Goal: Task Accomplishment & Management: Complete application form

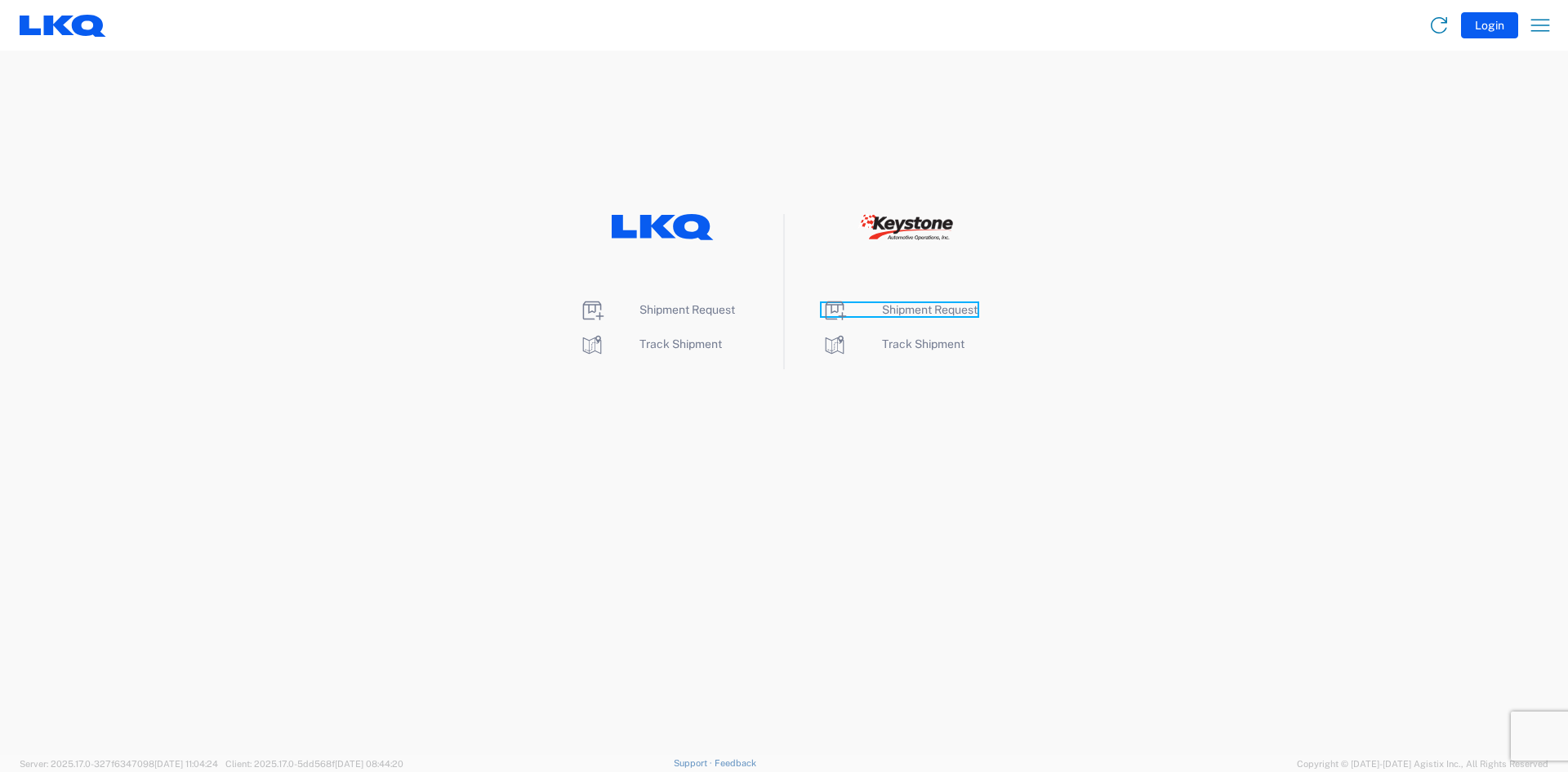
click at [965, 312] on span "Shipment Request" at bounding box center [930, 309] width 96 height 13
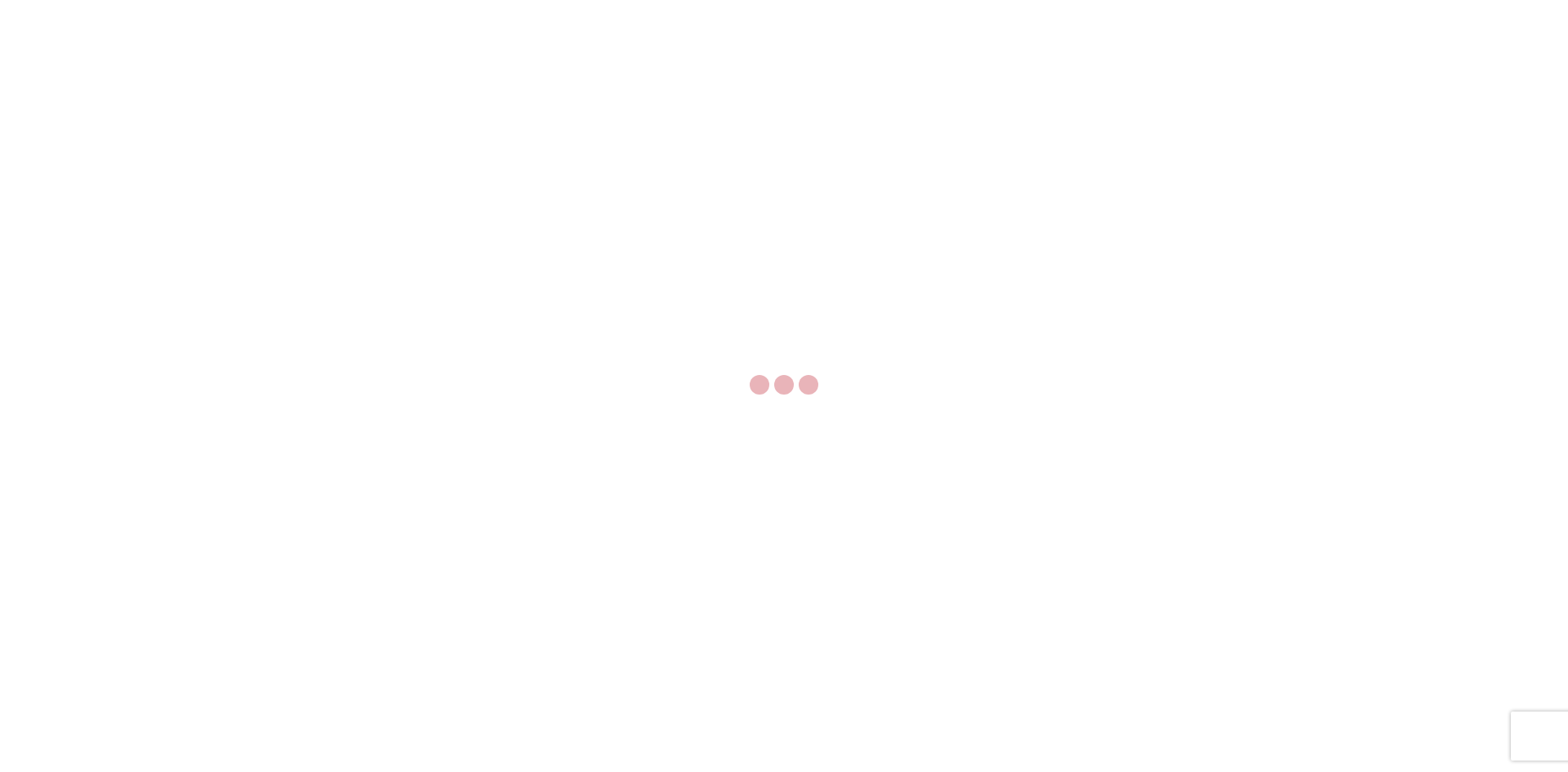
select select "FULL"
select select "LBS"
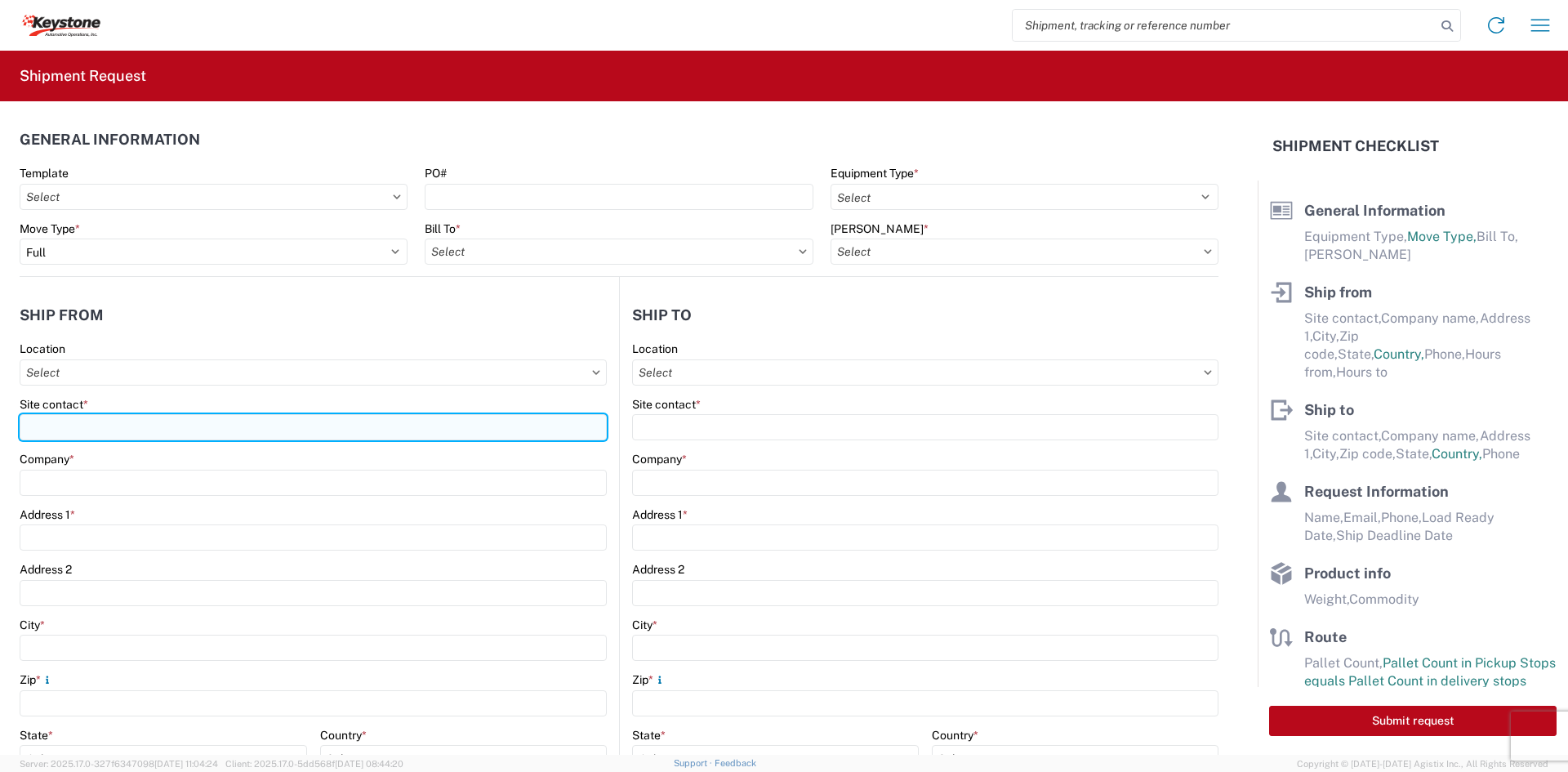
click at [448, 420] on input "Site contact *" at bounding box center [312, 428] width 587 height 27
type input "[PERSON_NAME]"
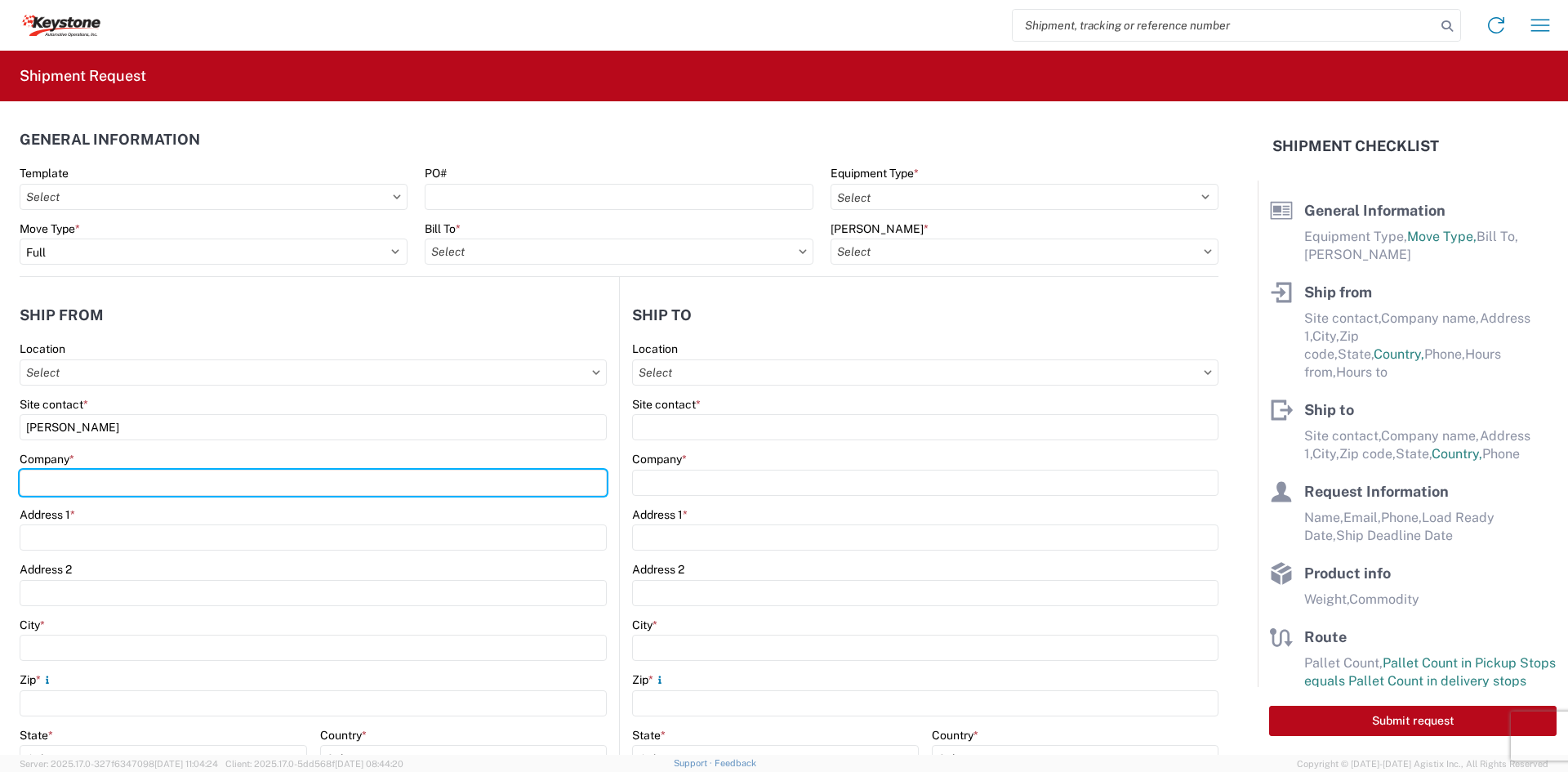
type input "Velarium Awnings"
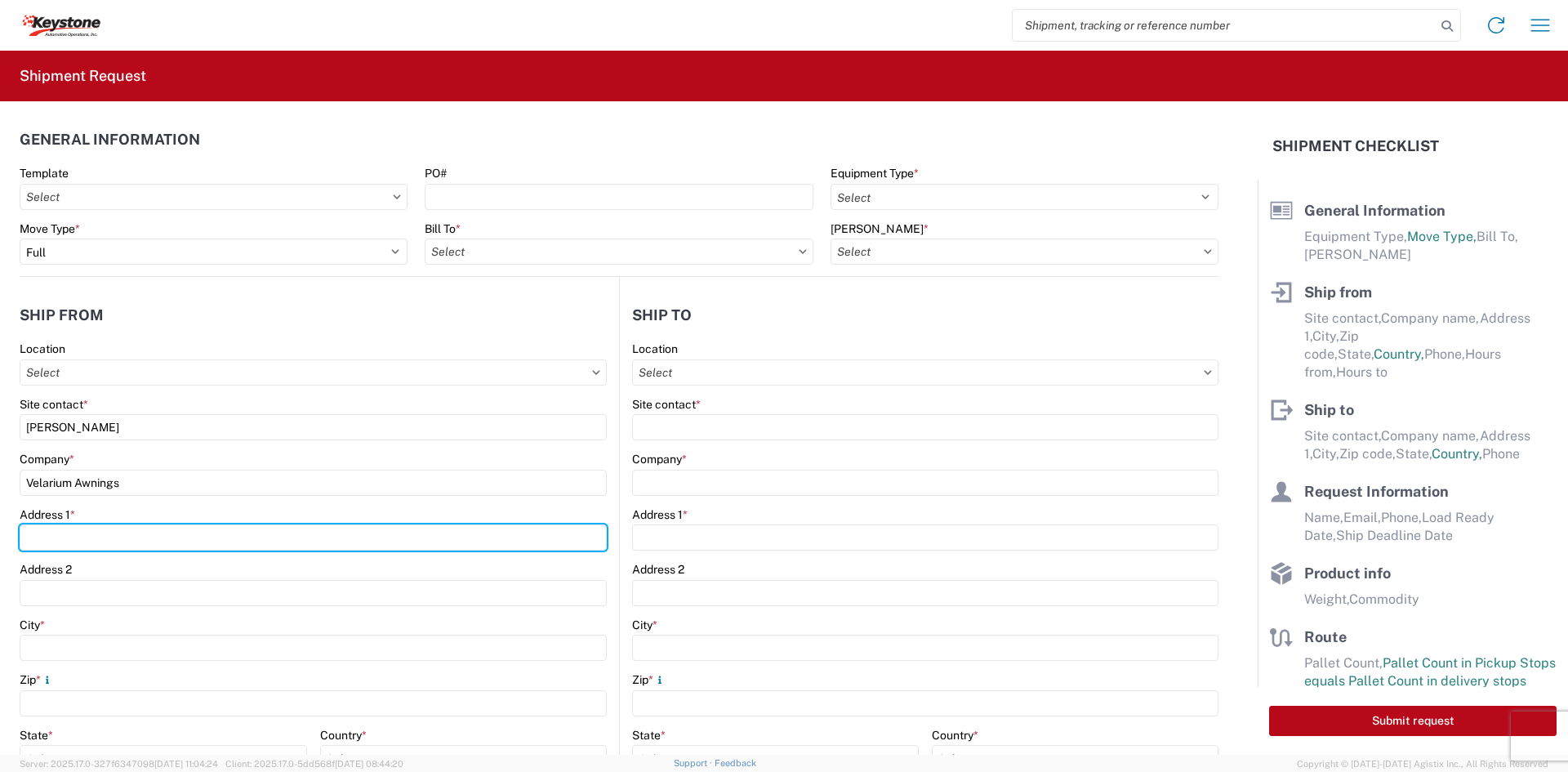
type input "[STREET_ADDRESS][PERSON_NAME]"
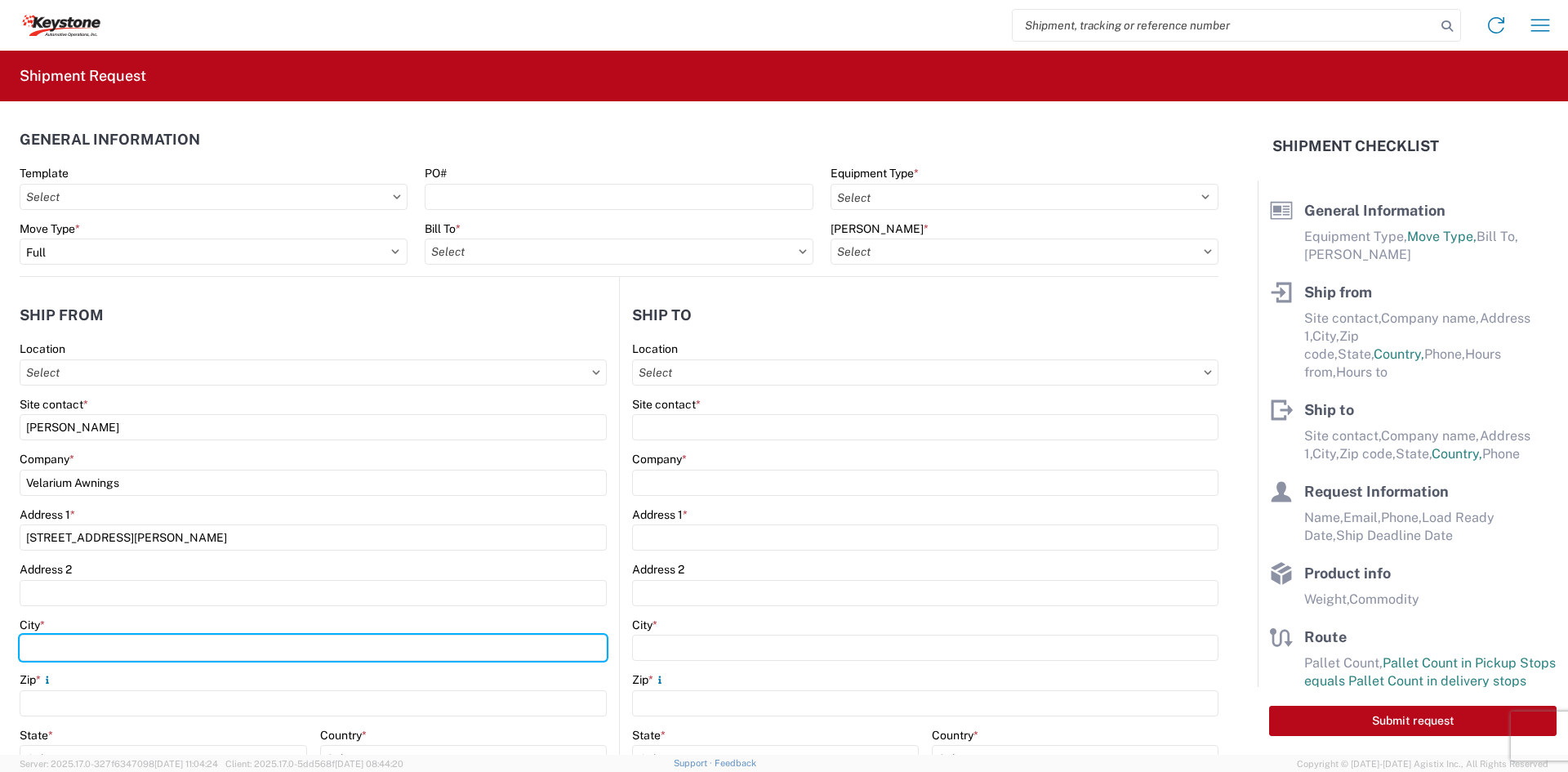
type input "Elkhart"
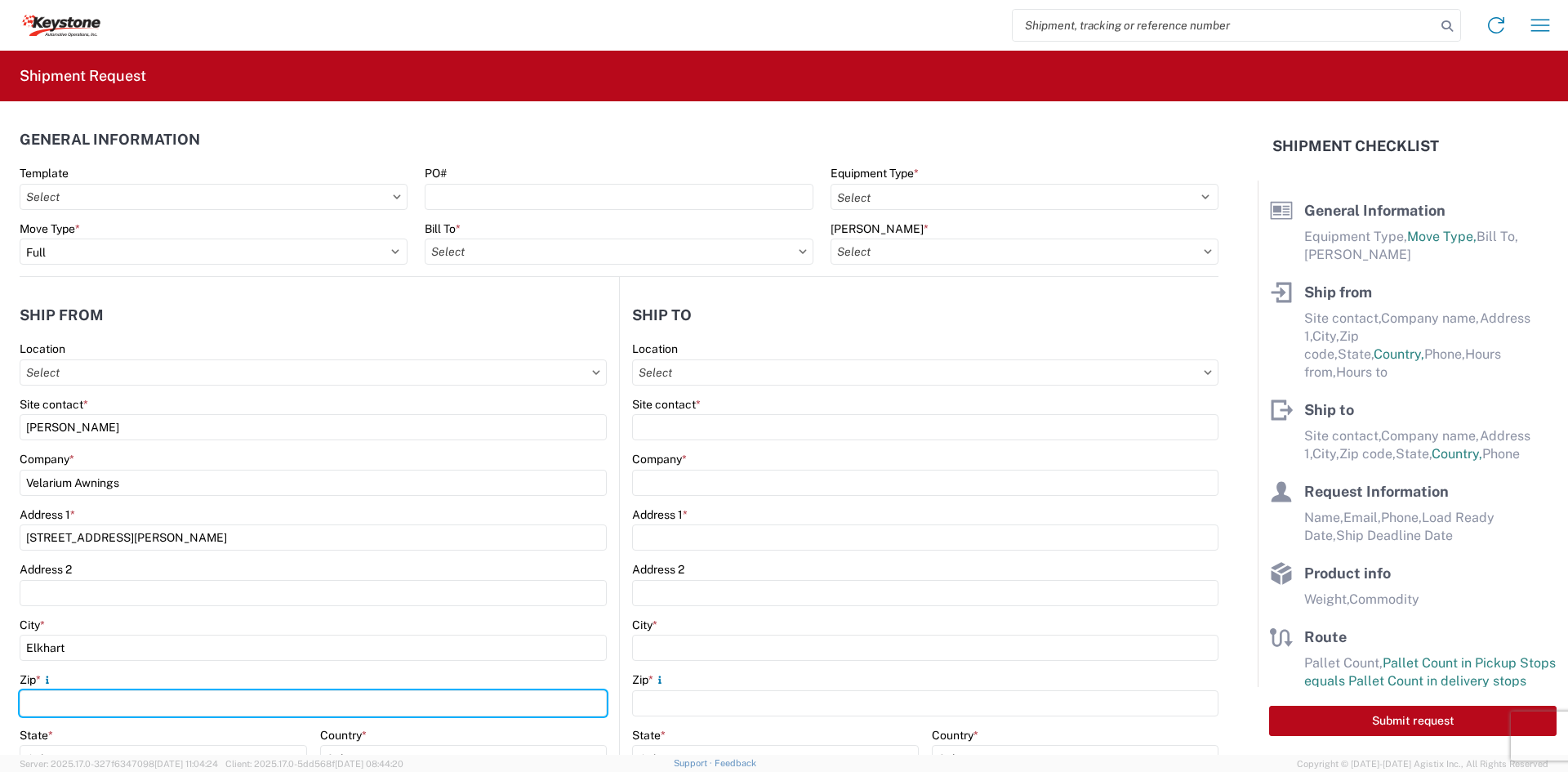
type input "46514"
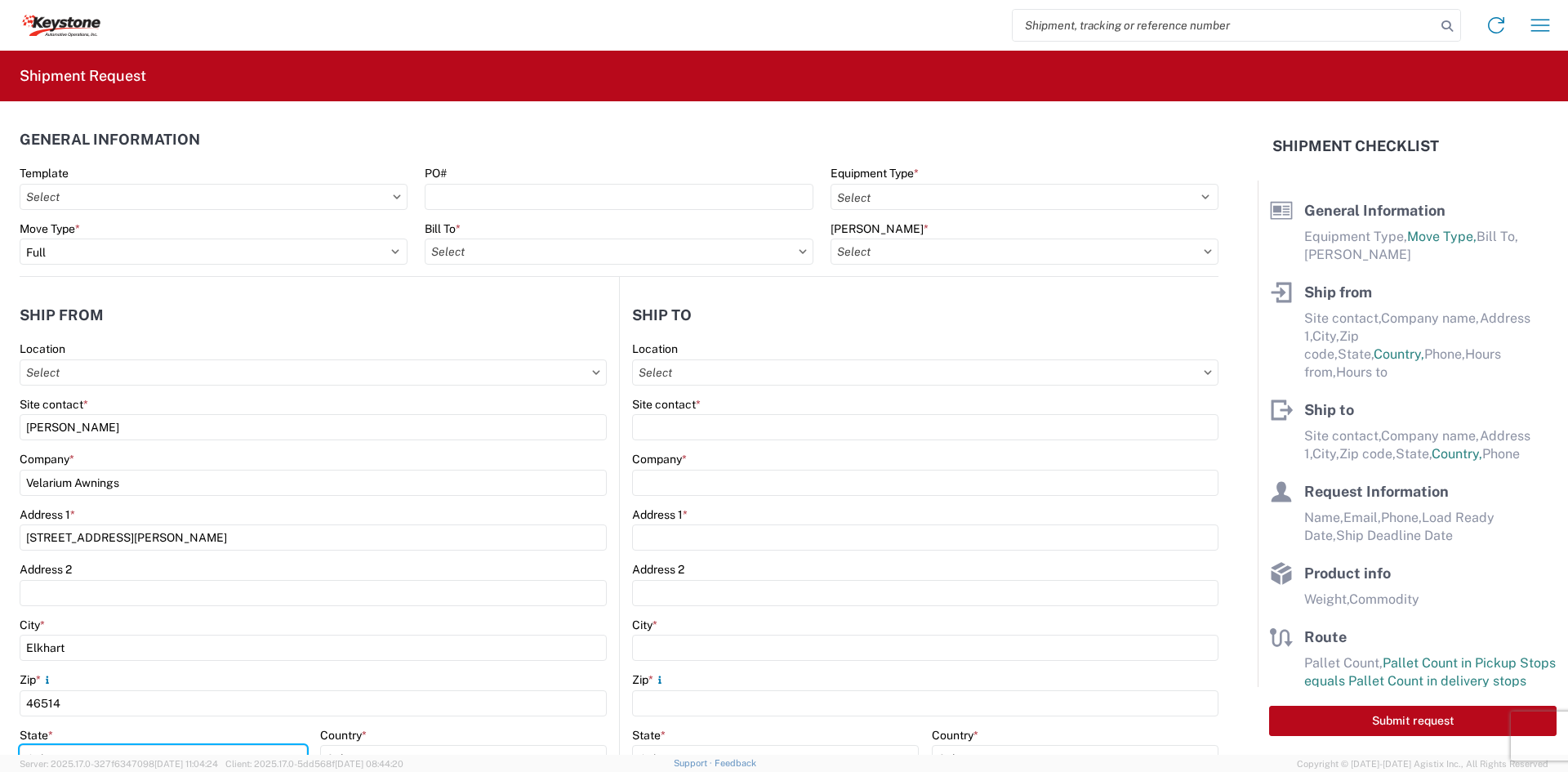
select select "IN"
type input "[EMAIL_ADDRESS][DOMAIN_NAME]"
type input "5745969410"
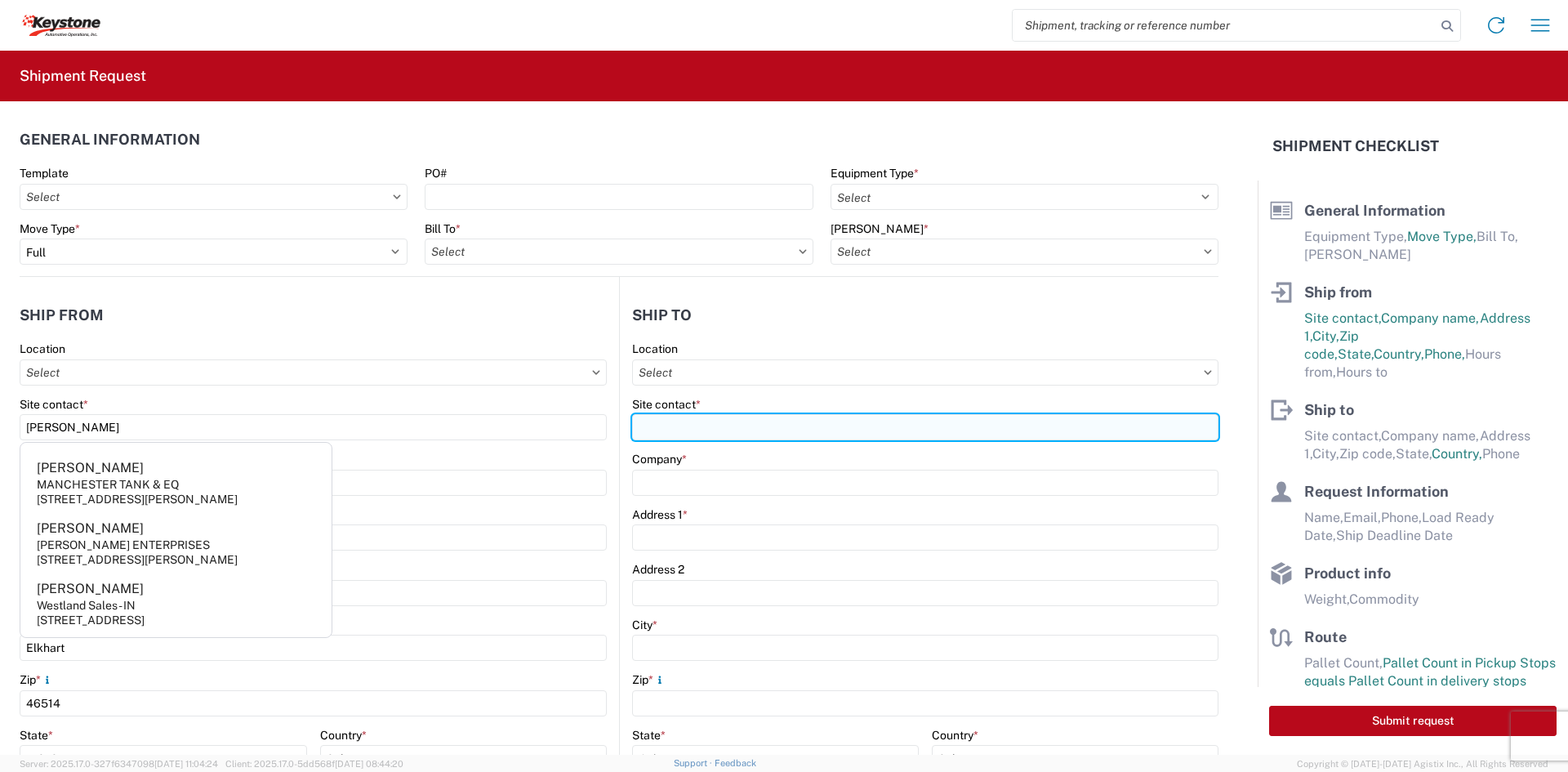
click at [711, 434] on input "Site contact *" at bounding box center [925, 428] width 587 height 27
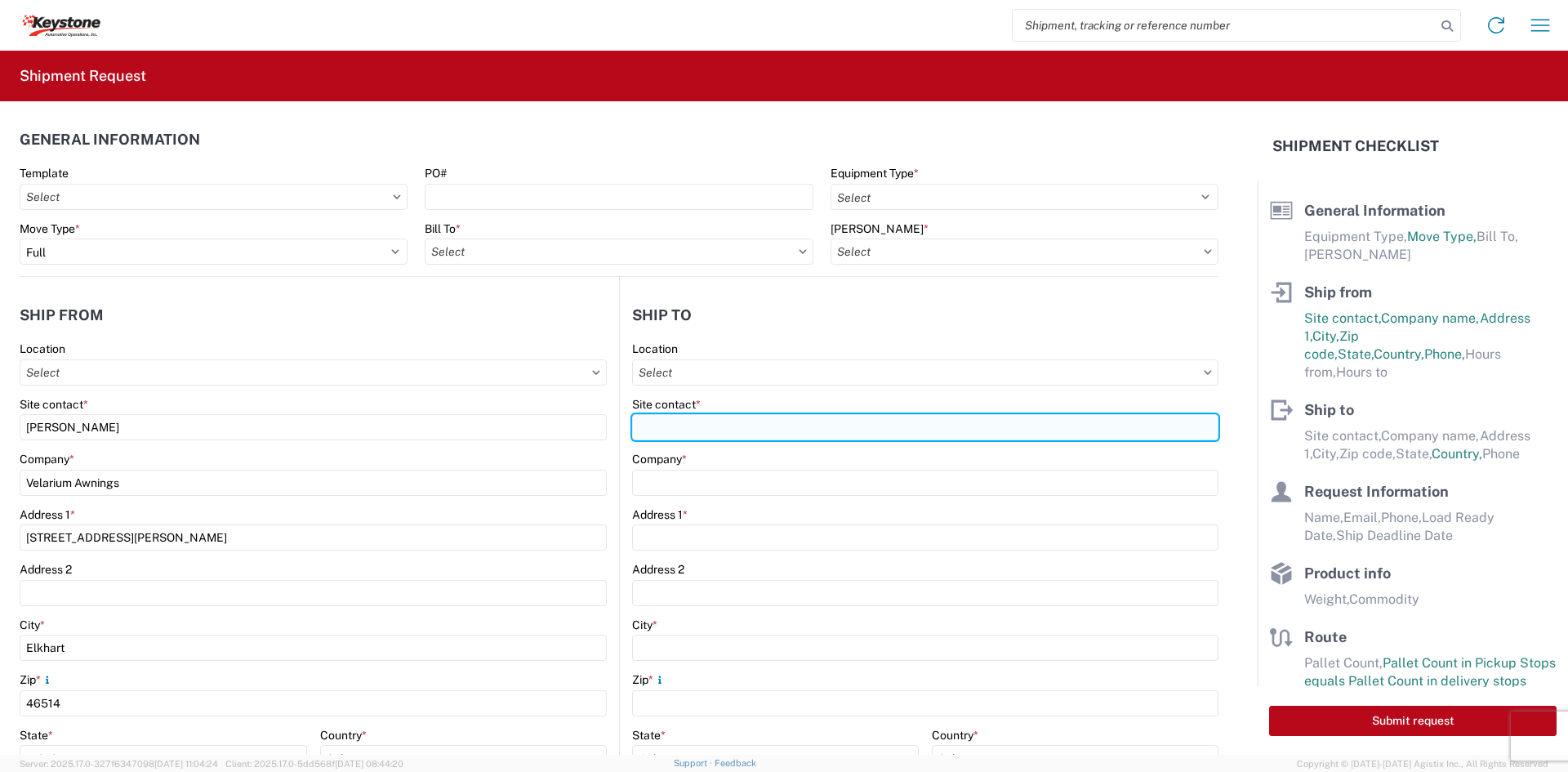
type input "Dave Beynon"
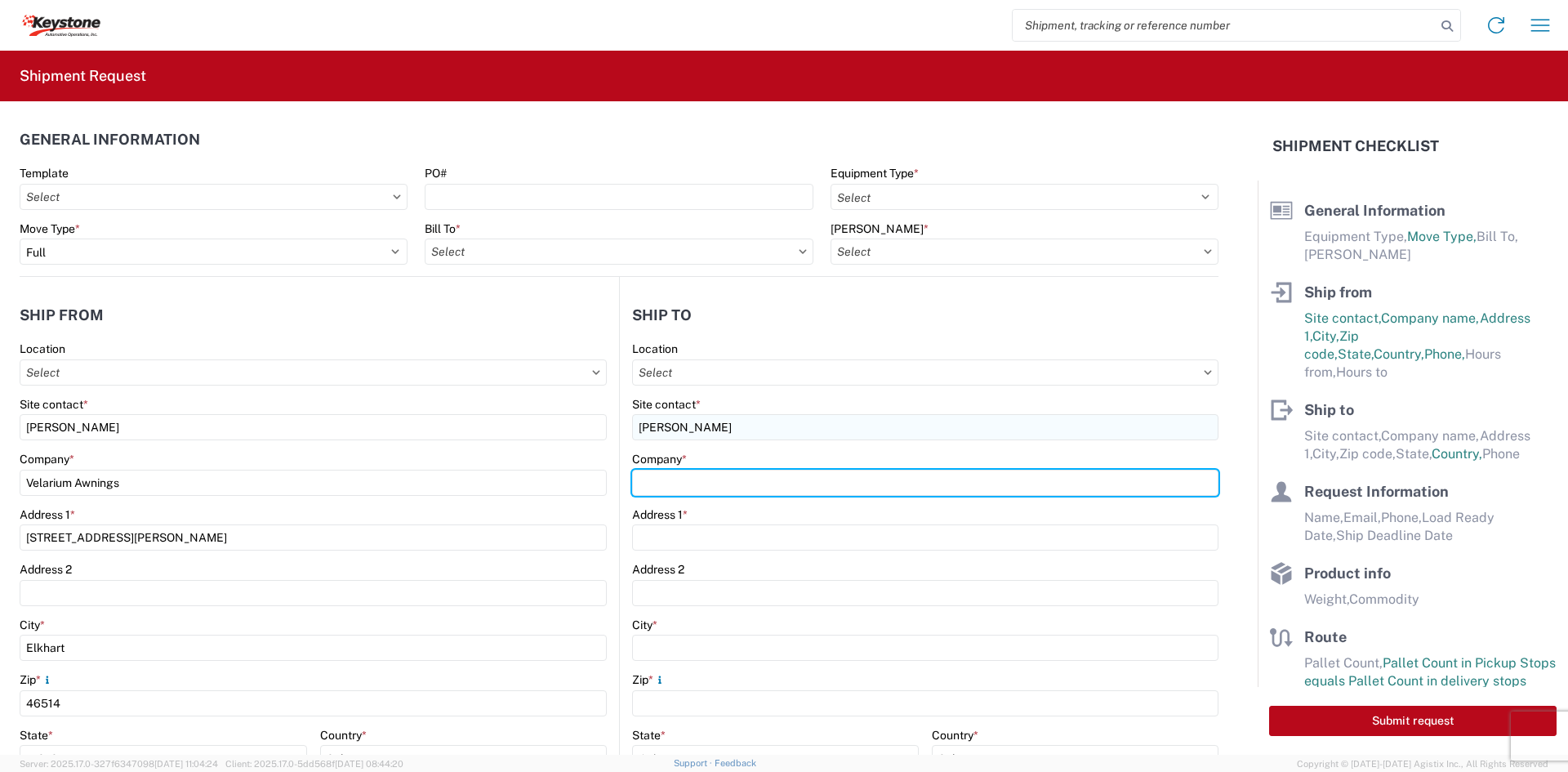
type input "Keystone Automotive Operatons"
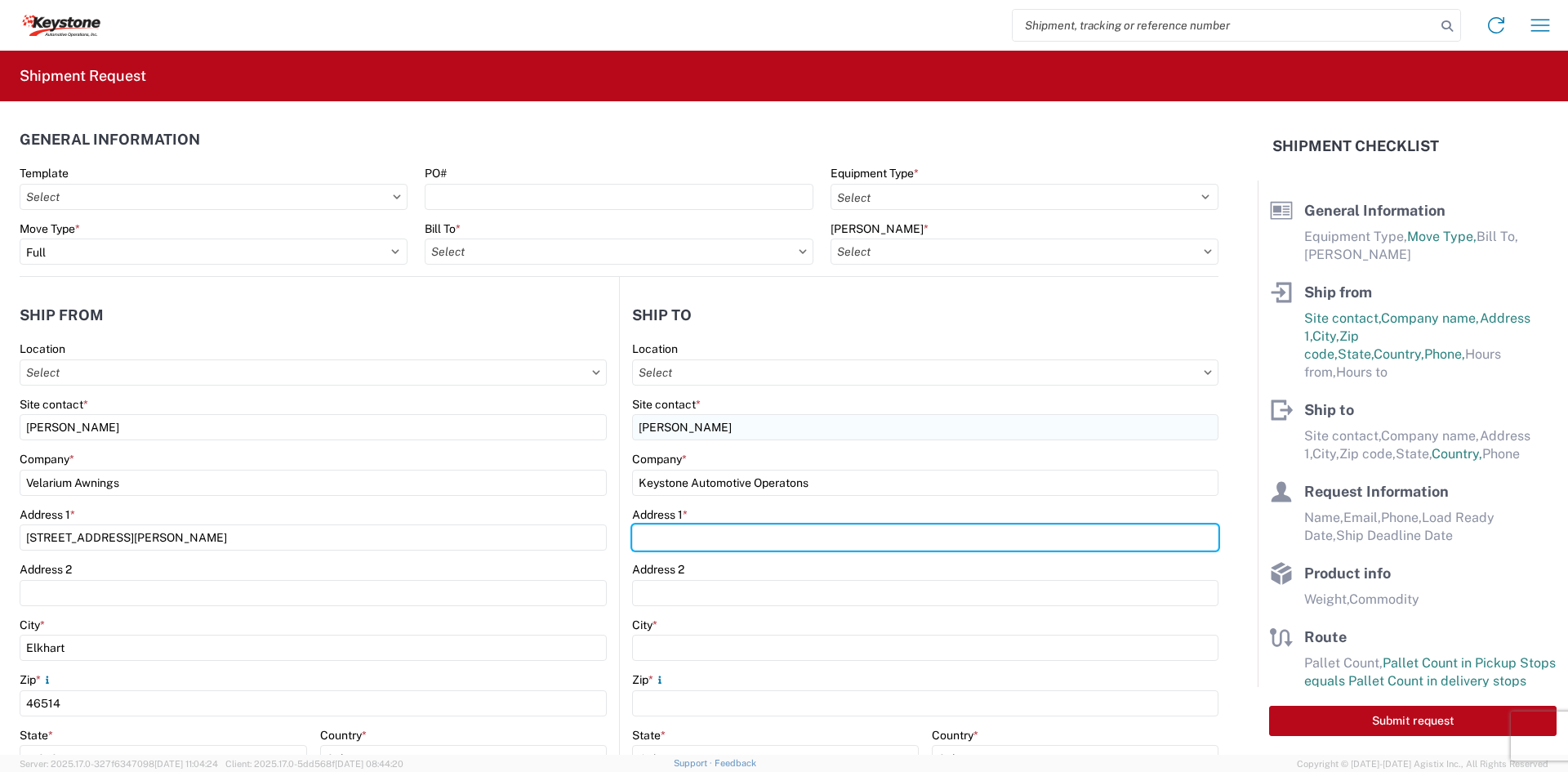
type input "90 Shawnee Ave"
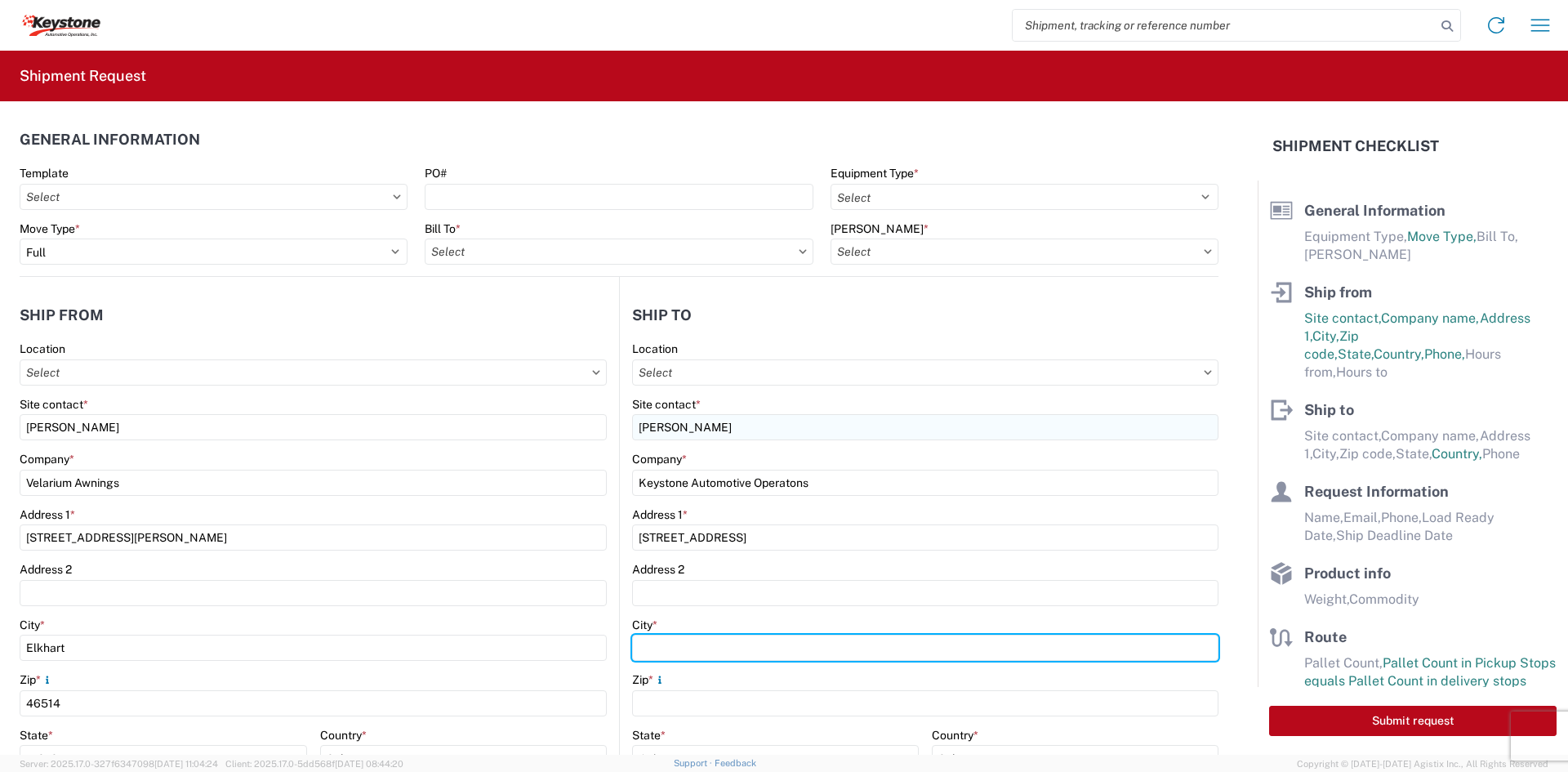
type input "Kansas City"
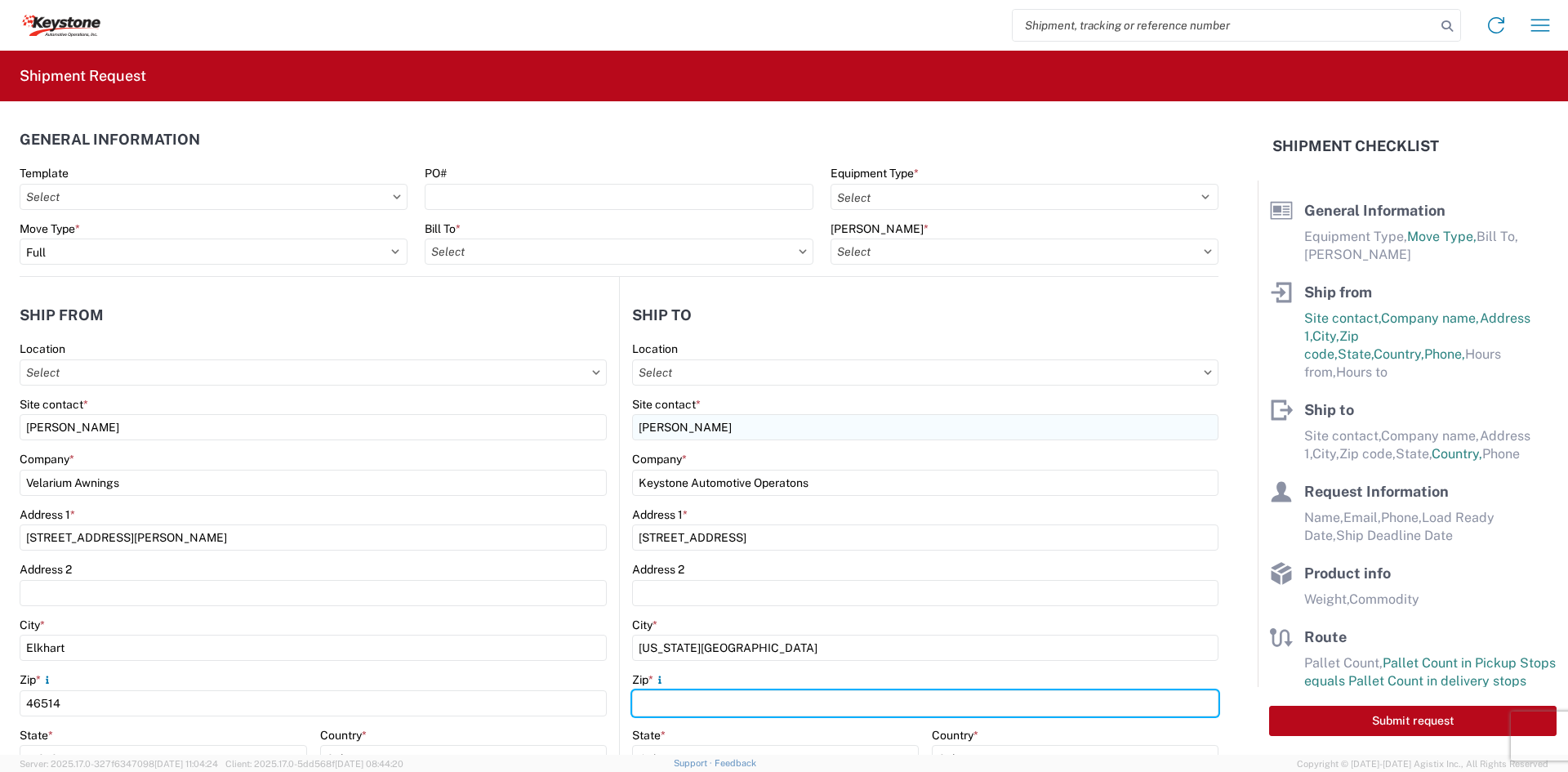
type input "66105"
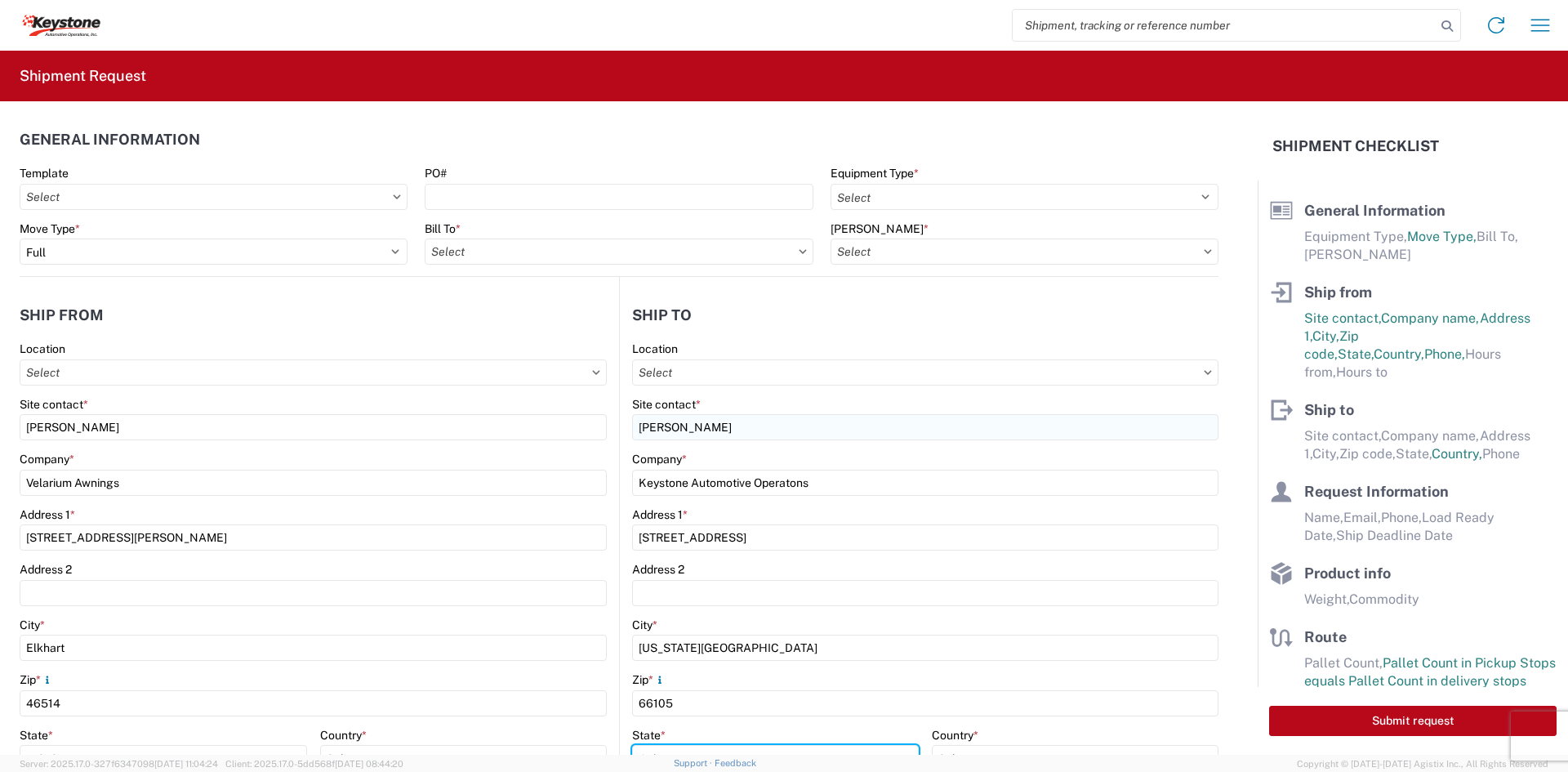
select select "KS"
type input "KEYKC-APPT@KEY-STONE.COM"
type input "9133713249"
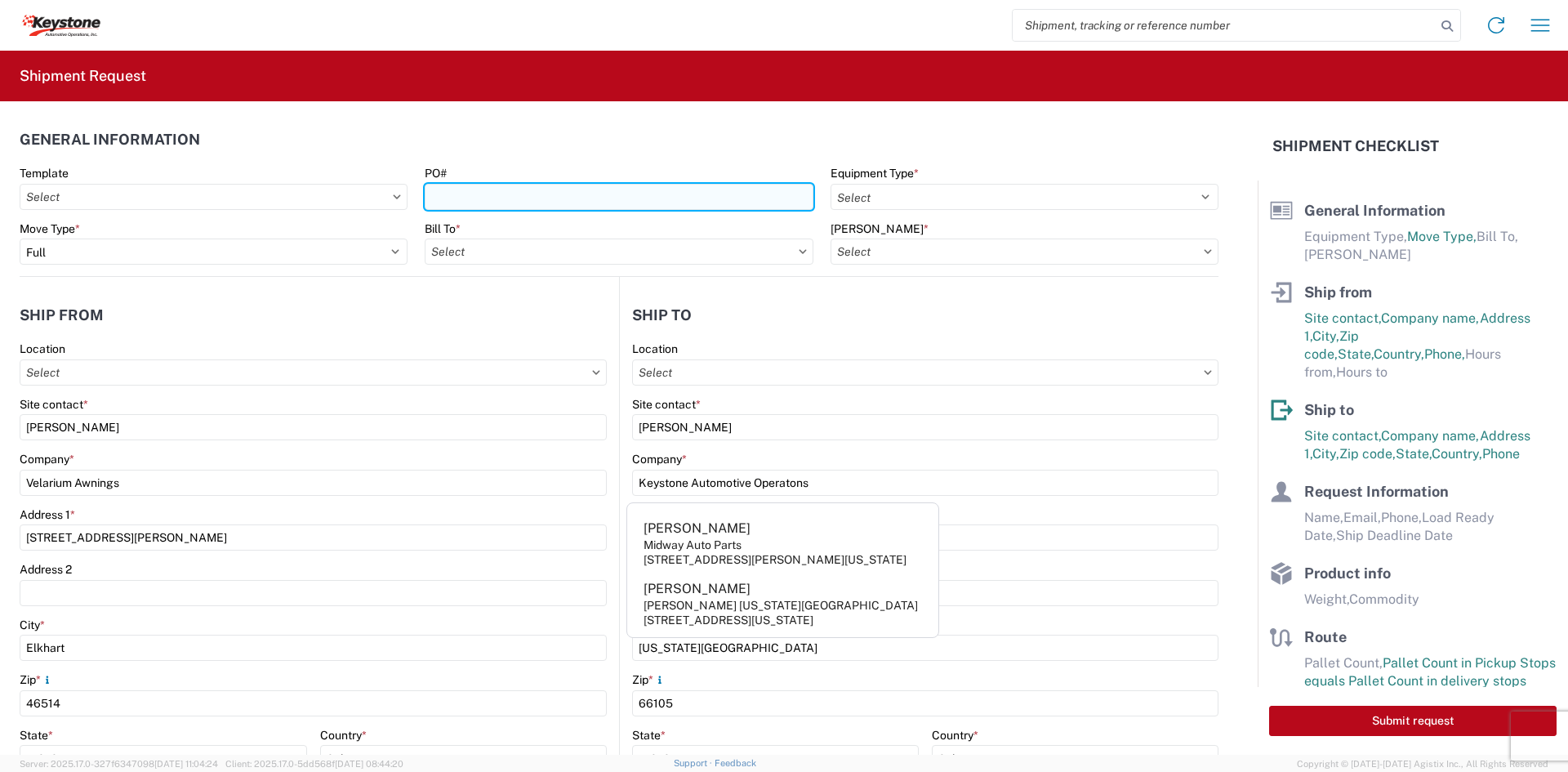
click at [546, 199] on input "PO#" at bounding box center [619, 197] width 388 height 27
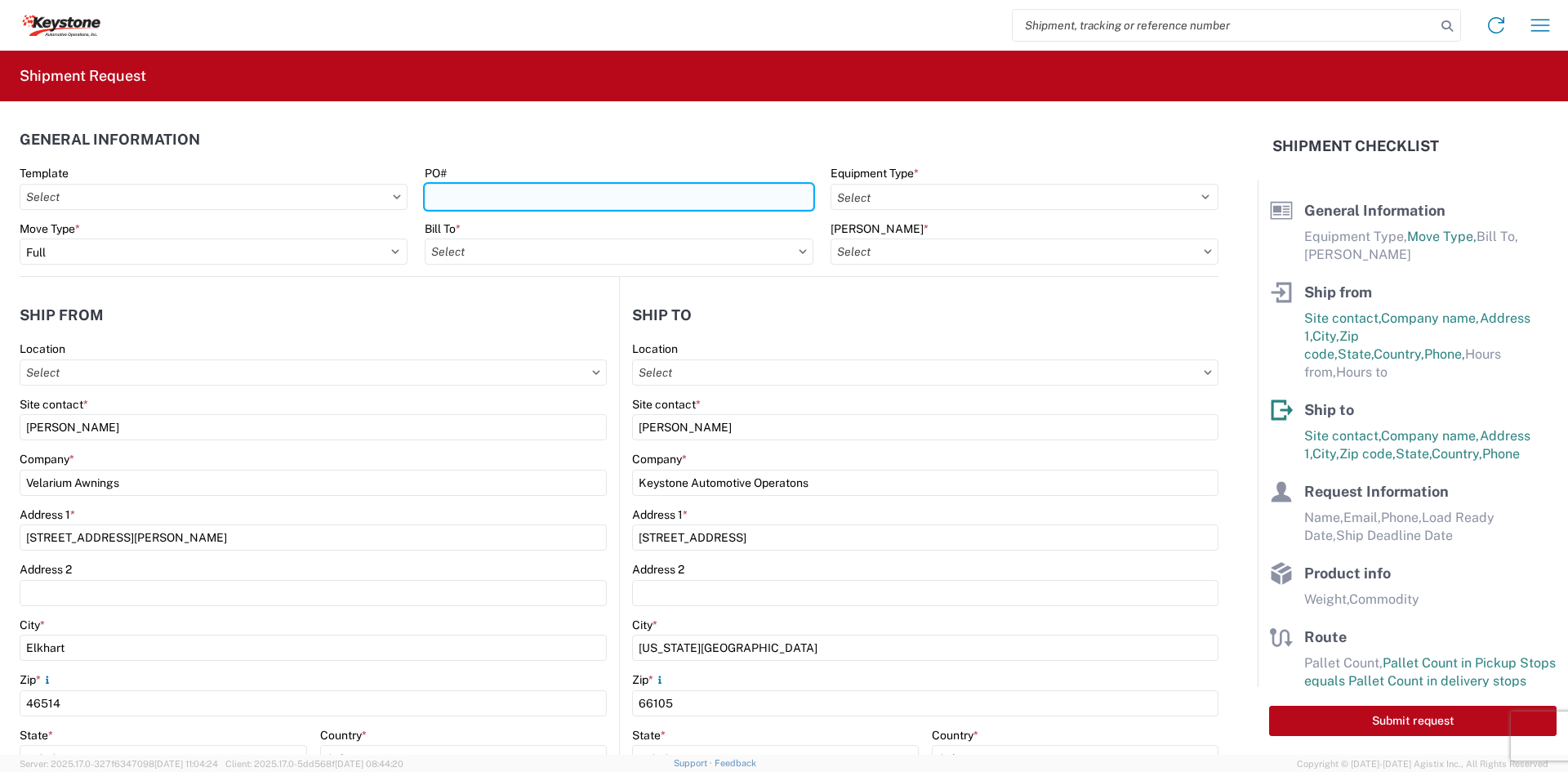
paste input "4495444"
type input "4495444"
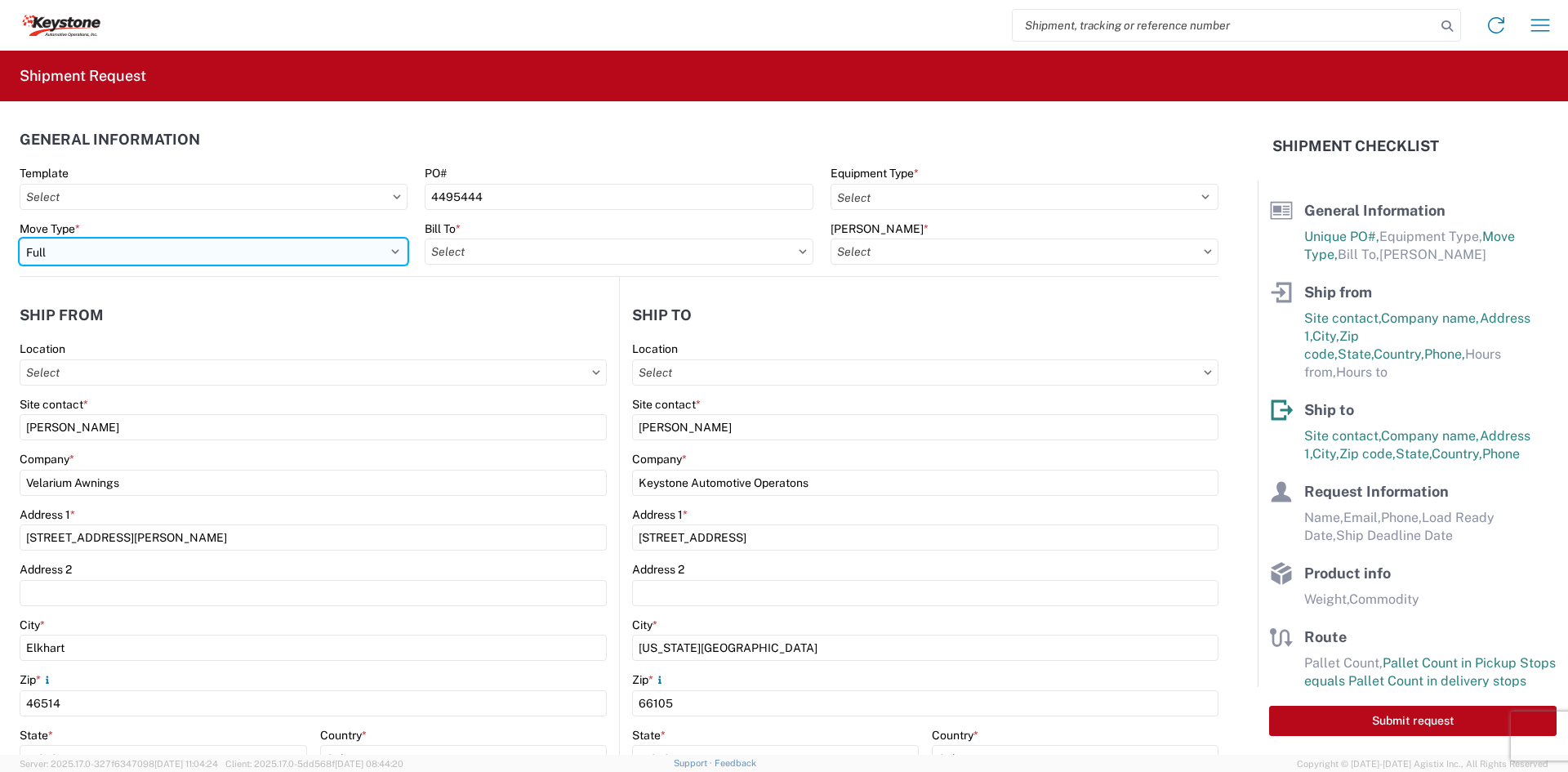
click at [234, 249] on select "Select Full Partial TL" at bounding box center [213, 251] width 388 height 27
select select "PARTIAL_TL"
click at [19, 238] on select "Select Full Partial TL" at bounding box center [213, 251] width 388 height 27
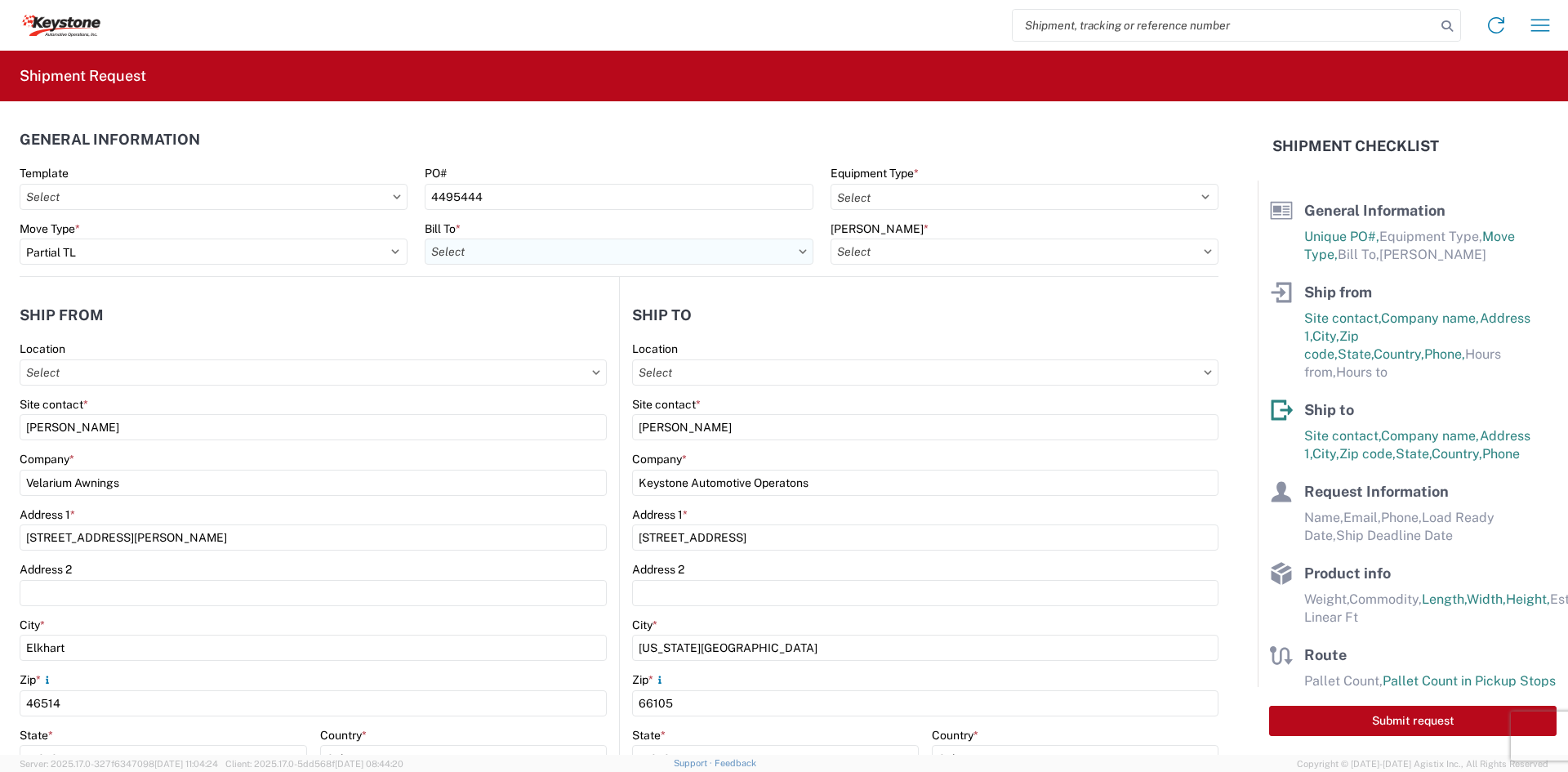
click at [512, 251] on input "Bill To *" at bounding box center [619, 251] width 388 height 27
type input "8401"
click at [498, 323] on div "8401 - Exeter - KAO Warehouse" at bounding box center [567, 325] width 286 height 27
type input "8401 - Exeter - KAO Warehouse"
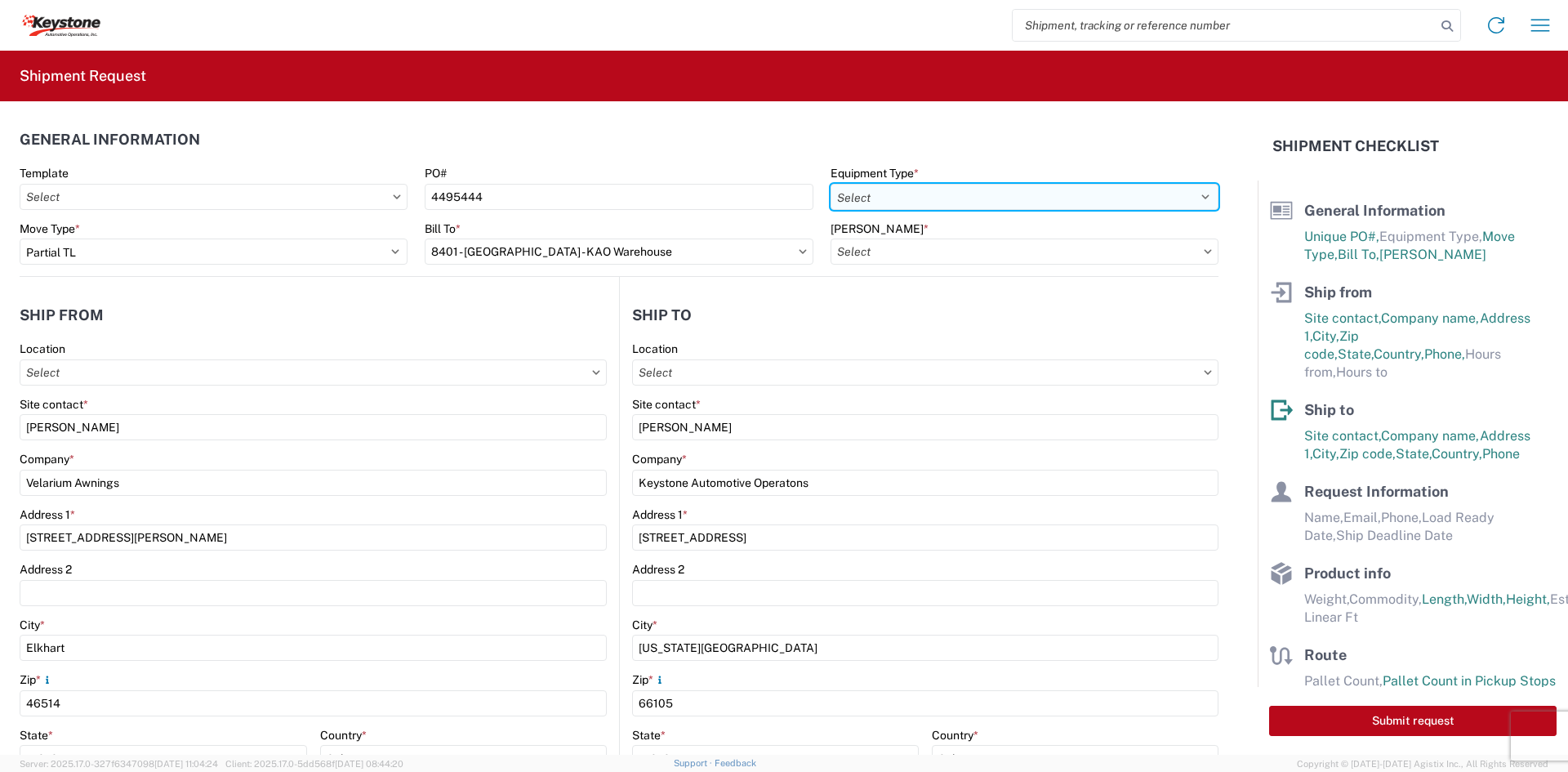
click at [1000, 198] on select "Select 53’ Dry Van Flatbed Dropdeck (van) Lowboy (flatbed) Rail" at bounding box center [1024, 197] width 388 height 27
select select "STDV"
click at [830, 184] on select "Select 53’ Dry Van Flatbed Dropdeck (van) Lowboy (flatbed) Rail" at bounding box center [1024, 197] width 388 height 27
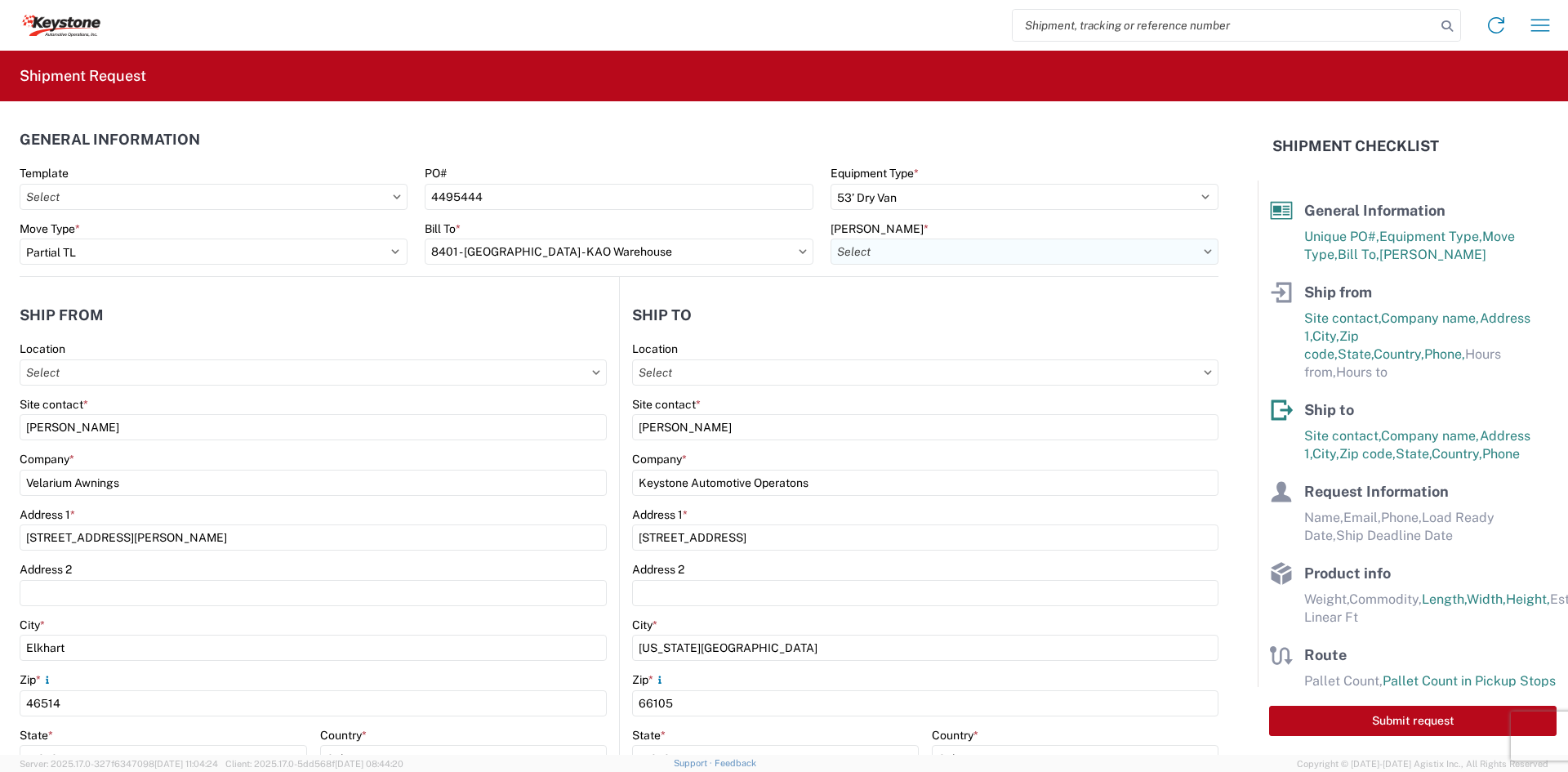
click at [968, 255] on input "Bill Code *" at bounding box center [1024, 251] width 388 height 27
type input "8401"
click at [859, 322] on div "8401-6300-66012-0000 - 8401 Transfers" at bounding box center [969, 325] width 286 height 27
type input "8401-6300-66012-0000 - 8401 Transfers, 8401-6300-66012-0000 - 8401 Transfers"
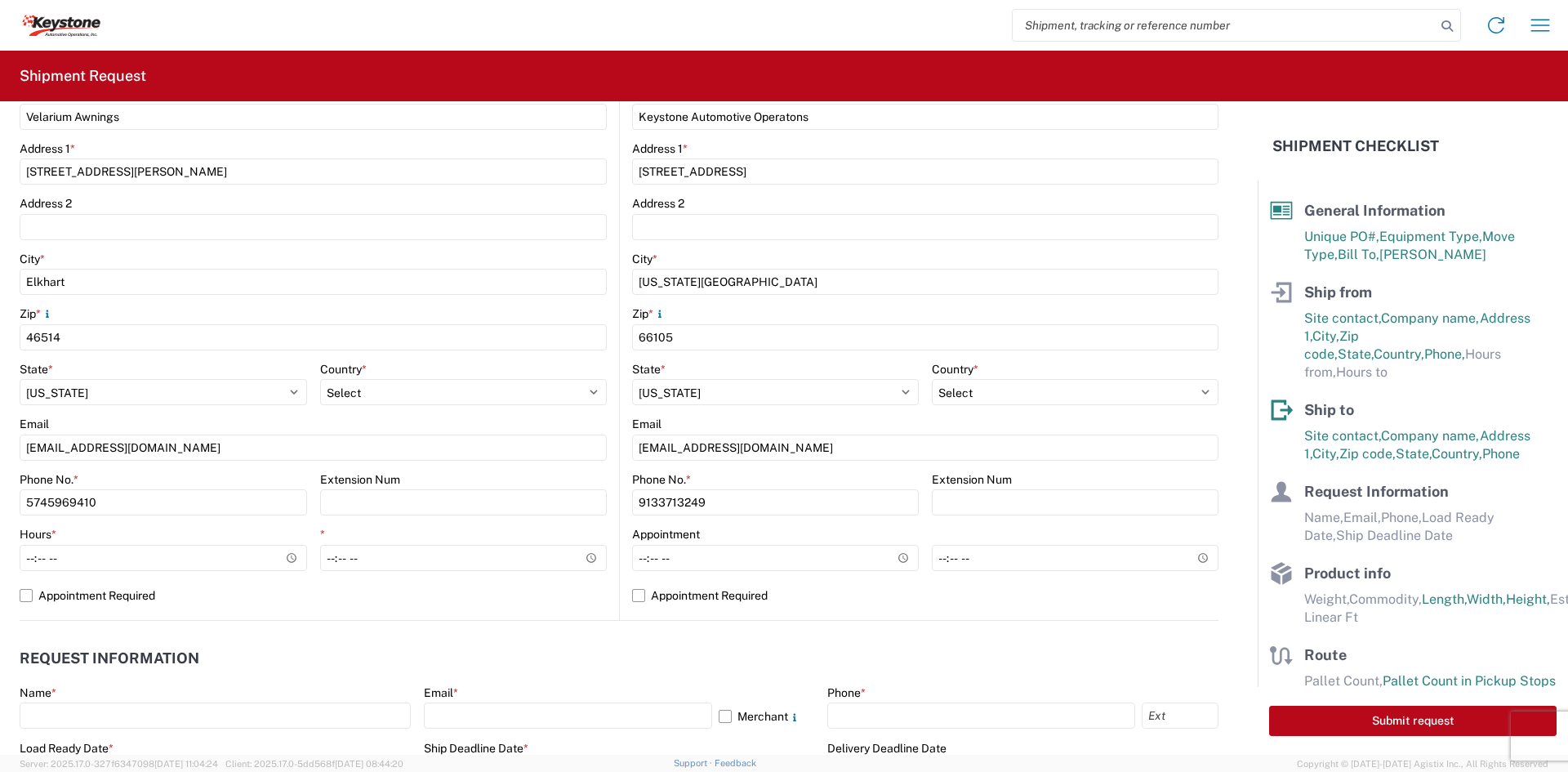
scroll to position [408, 0]
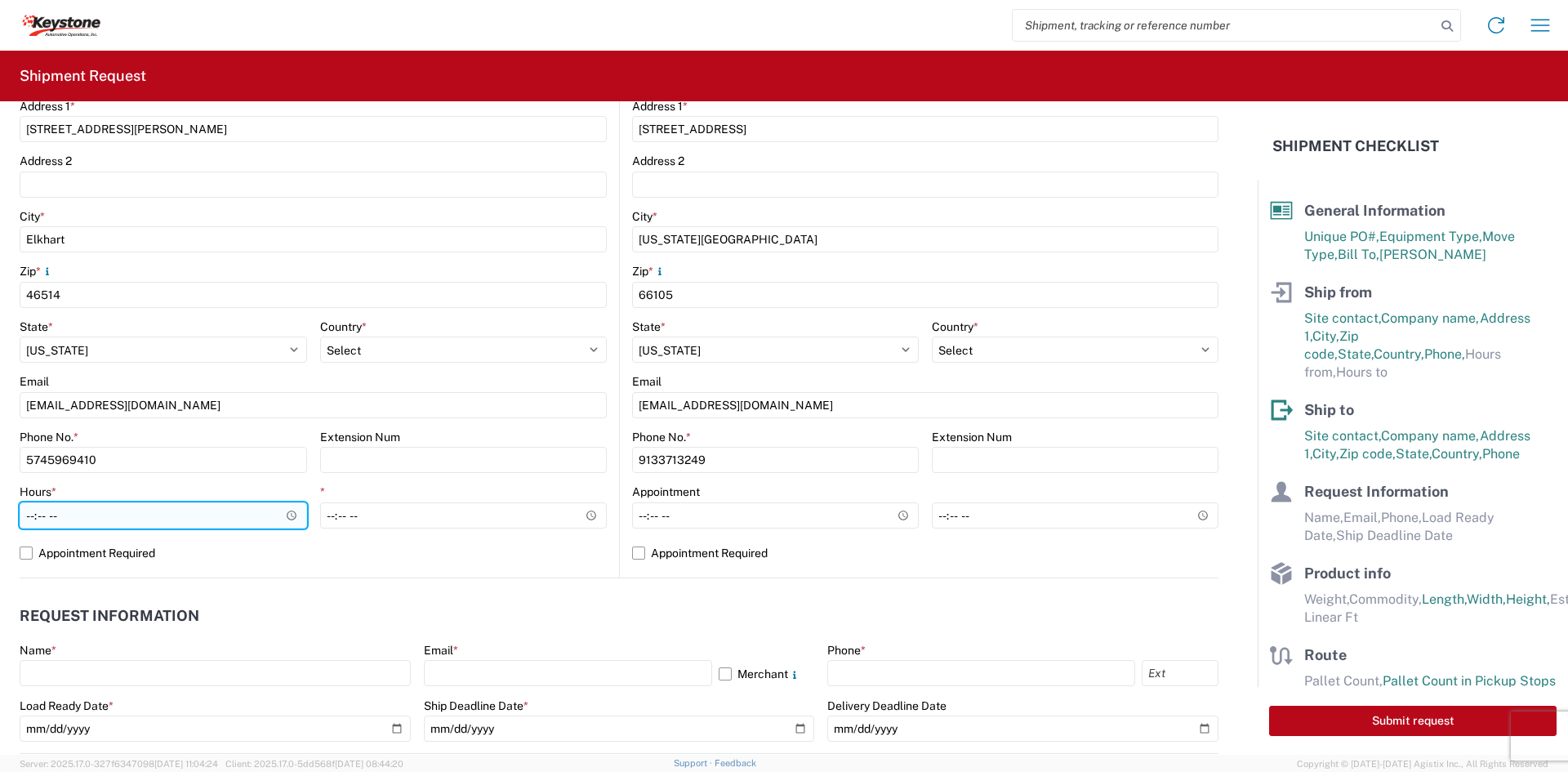
click at [120, 518] on input "Hours *" at bounding box center [163, 516] width 288 height 27
type input "05:00"
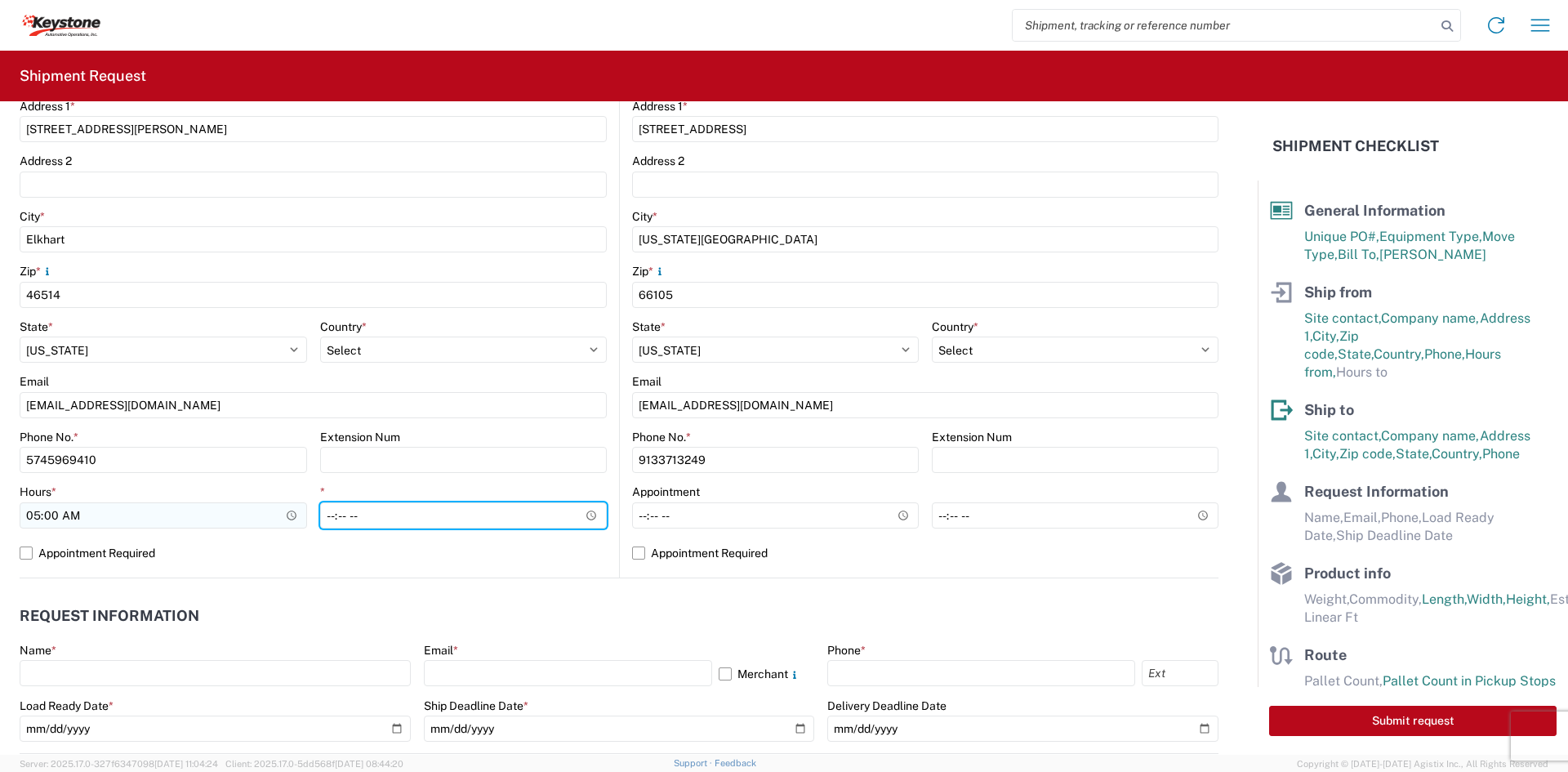
type input "14:00"
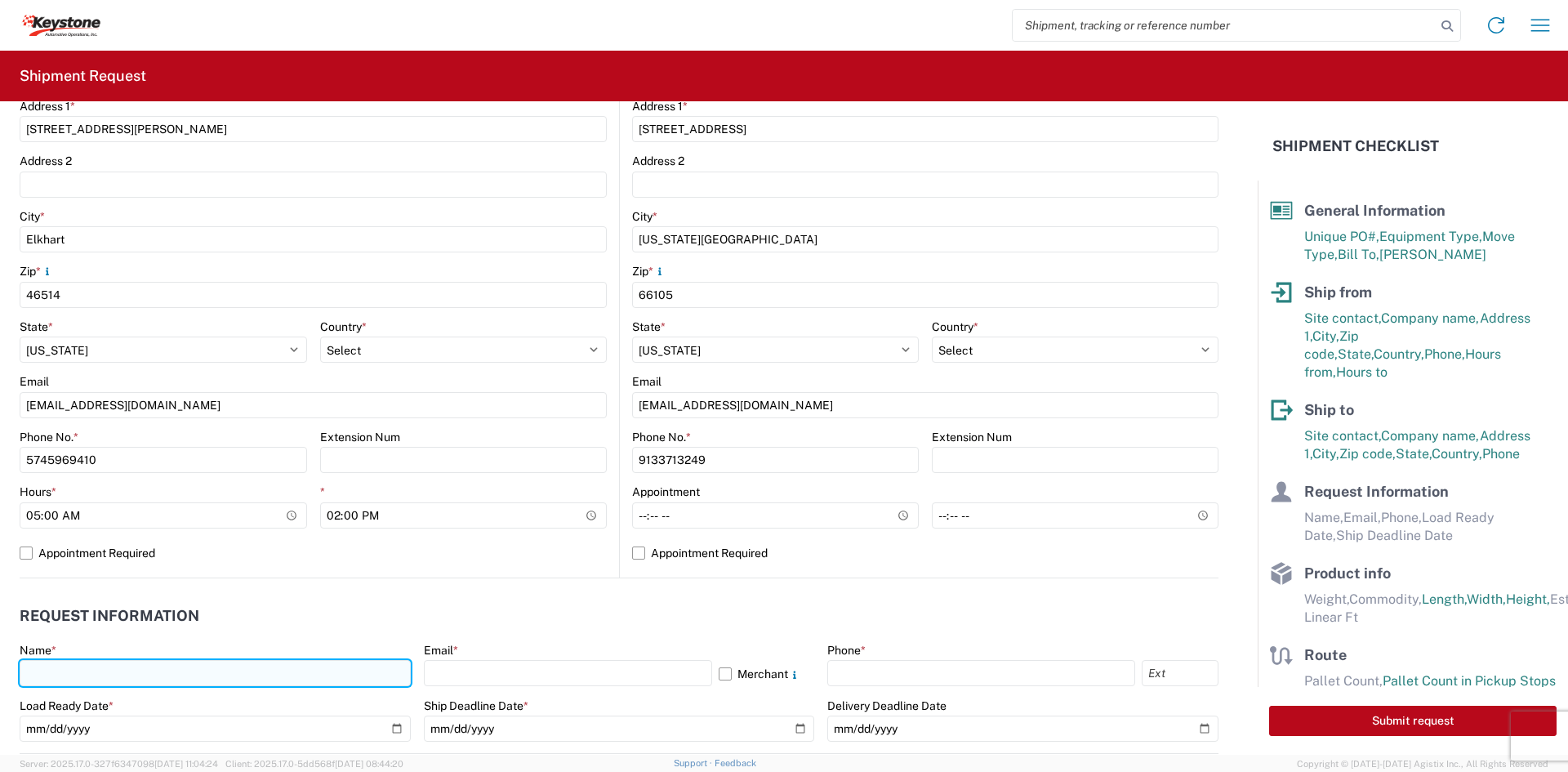
click at [265, 667] on input "text" at bounding box center [215, 674] width 391 height 27
type input "Dave Beynon"
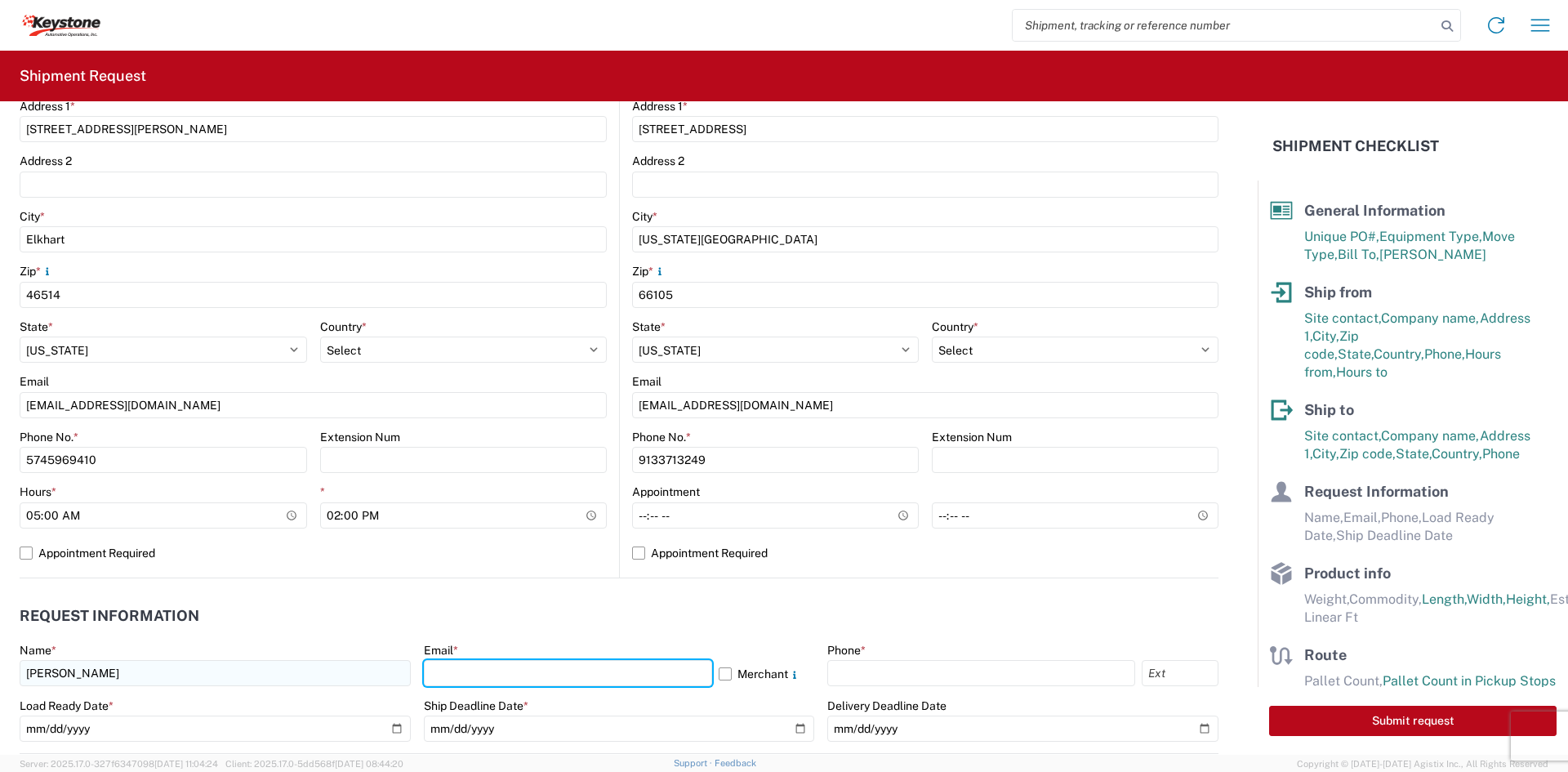
type input "KEYKC-APPT@KEY-STONE.COM"
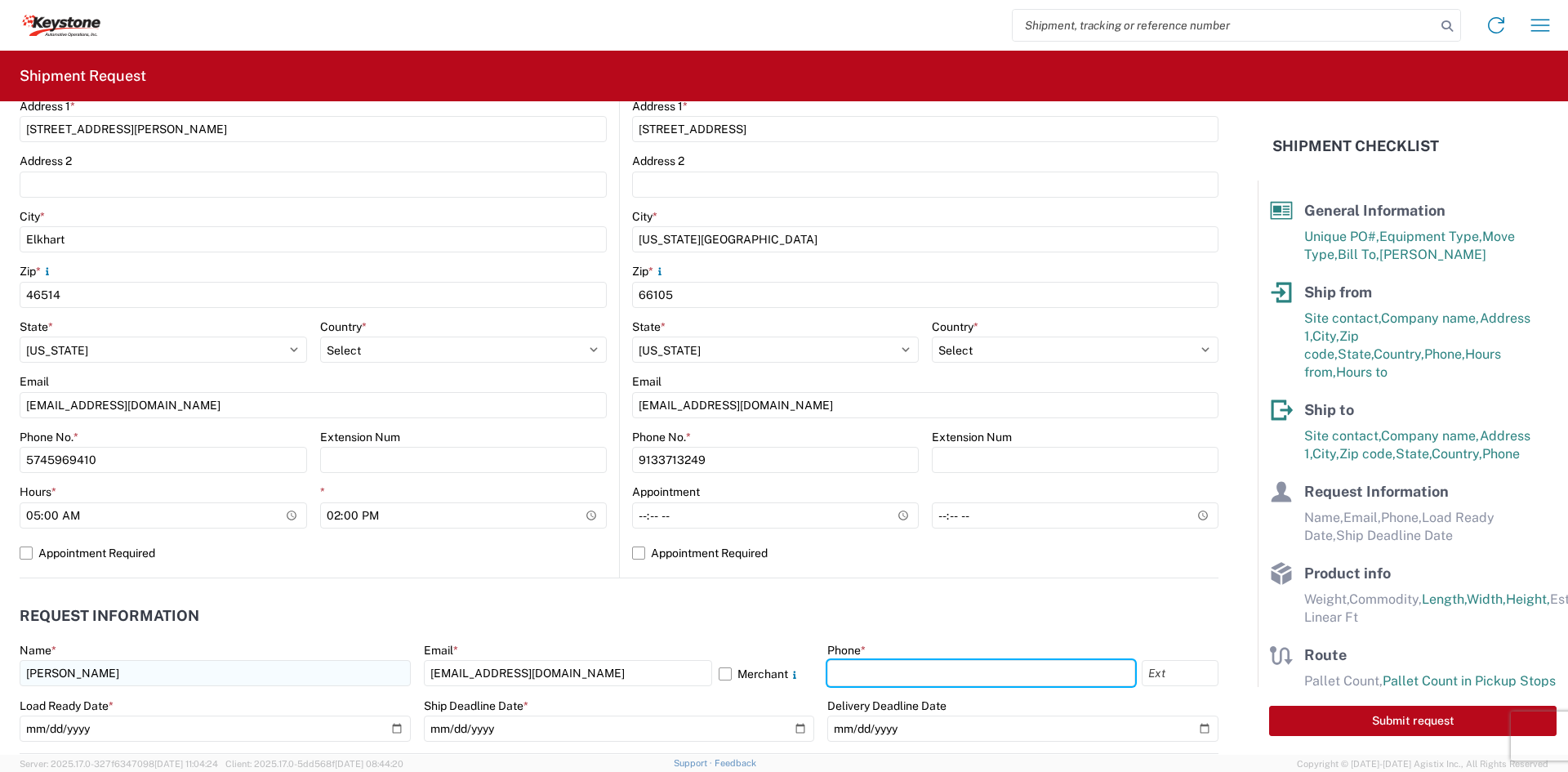
type input "9133713249"
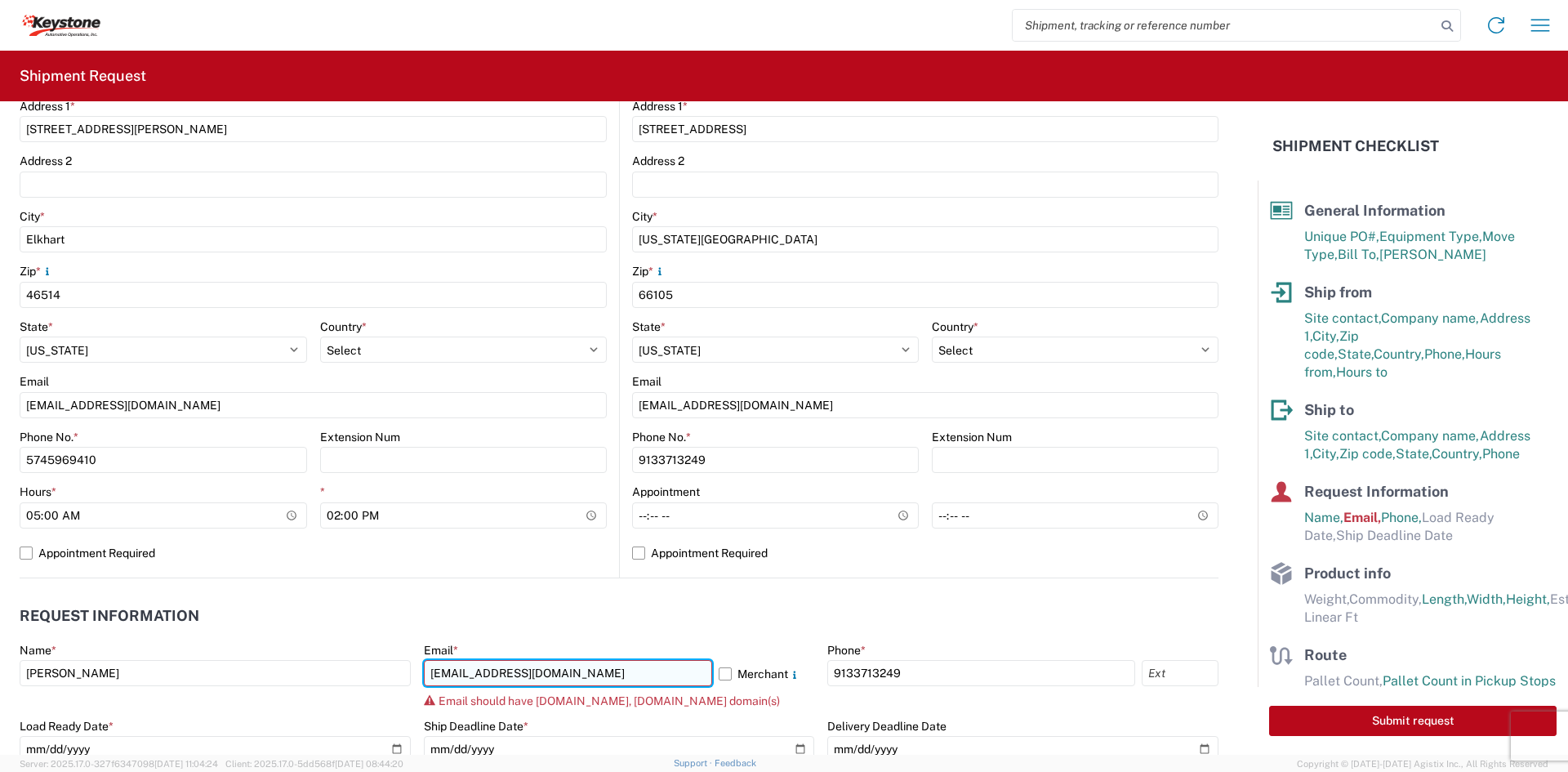
drag, startPoint x: 601, startPoint y: 674, endPoint x: 505, endPoint y: 676, distance: 96.0
click at [505, 676] on input "KEYKC-APPT@KEY-STONE.COM" at bounding box center [568, 674] width 288 height 27
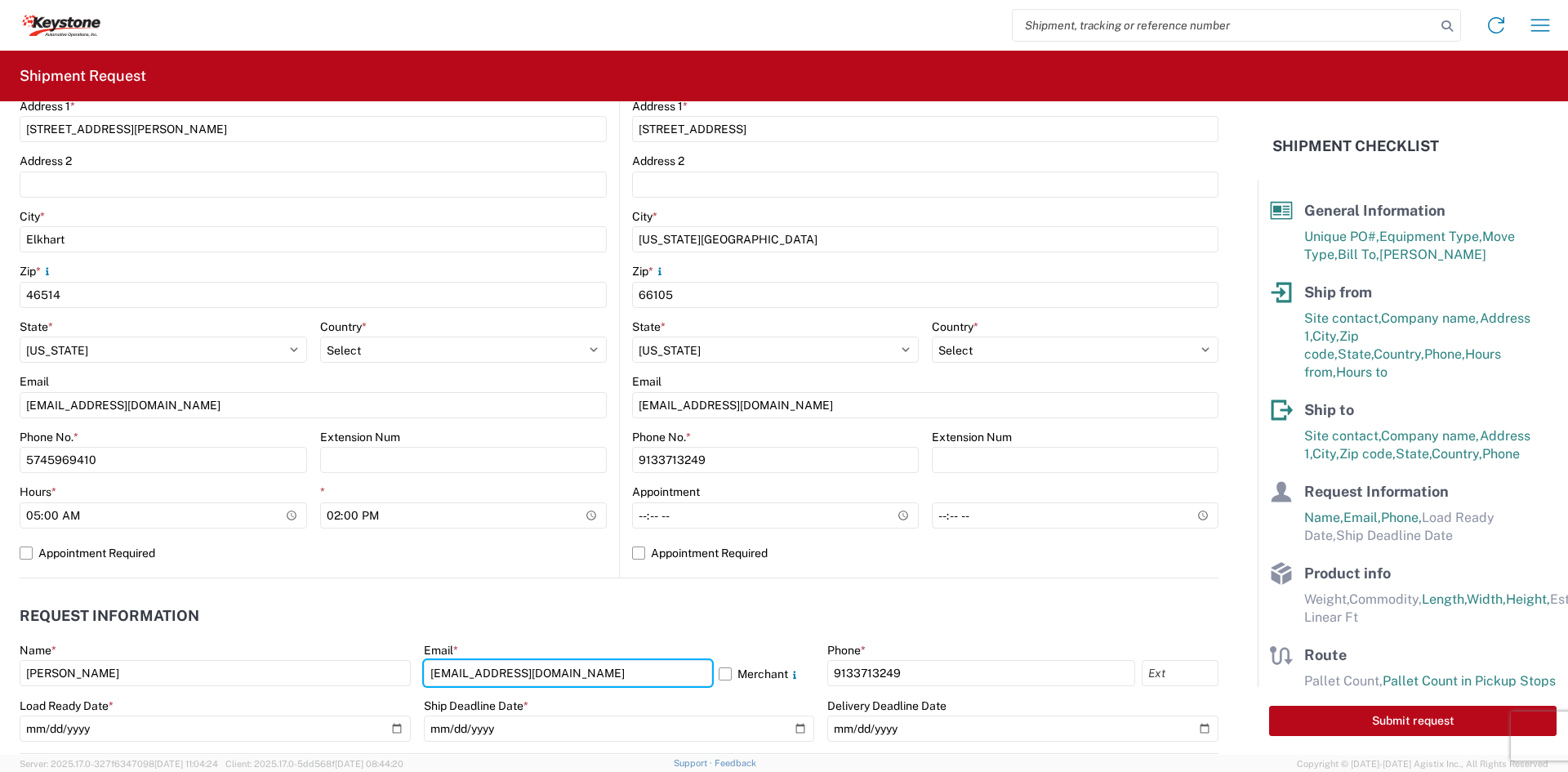
type input "KEYKC-APPT@key-stone.com"
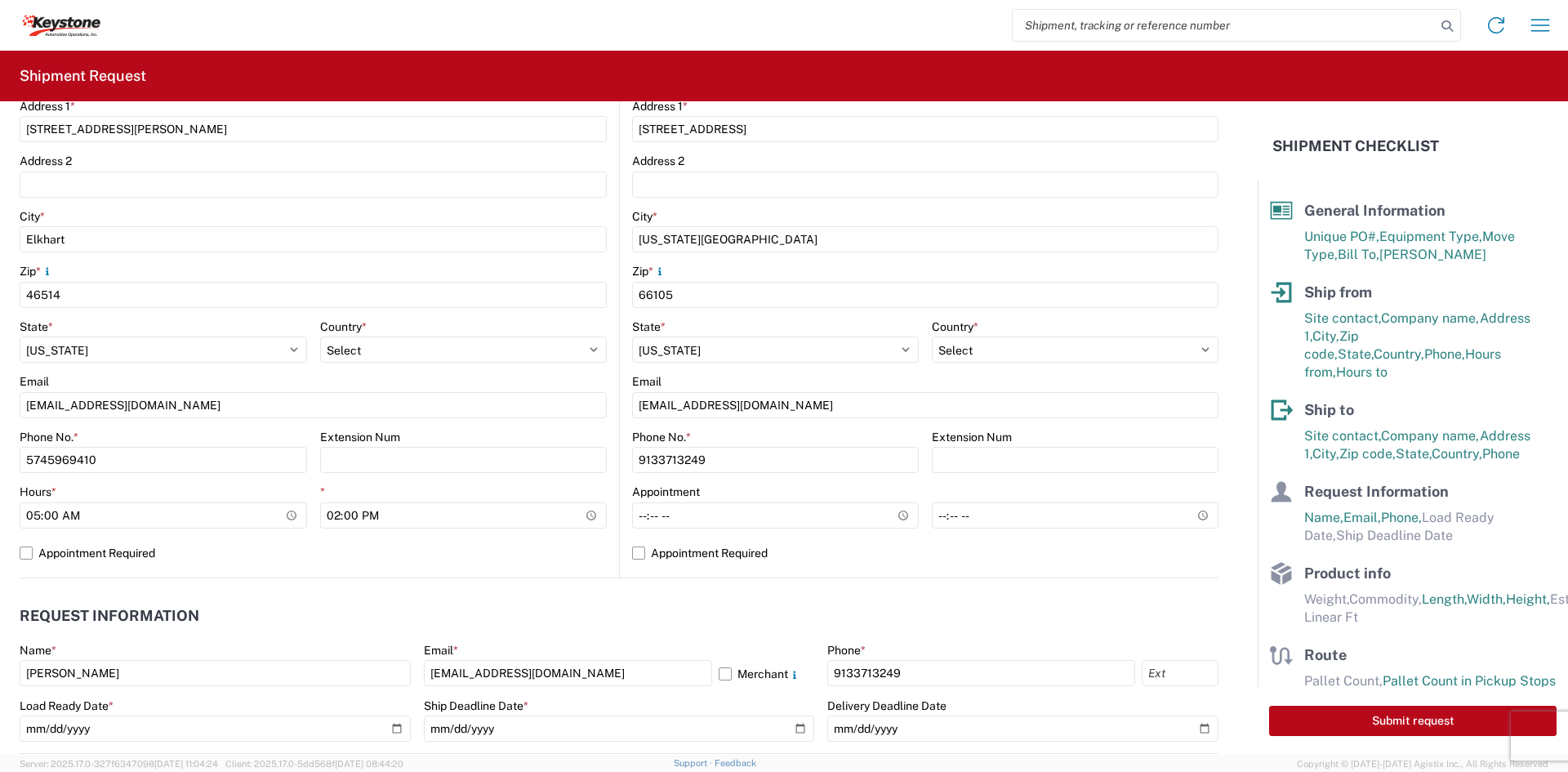
click at [903, 632] on header "Request Information" at bounding box center [619, 616] width 1199 height 37
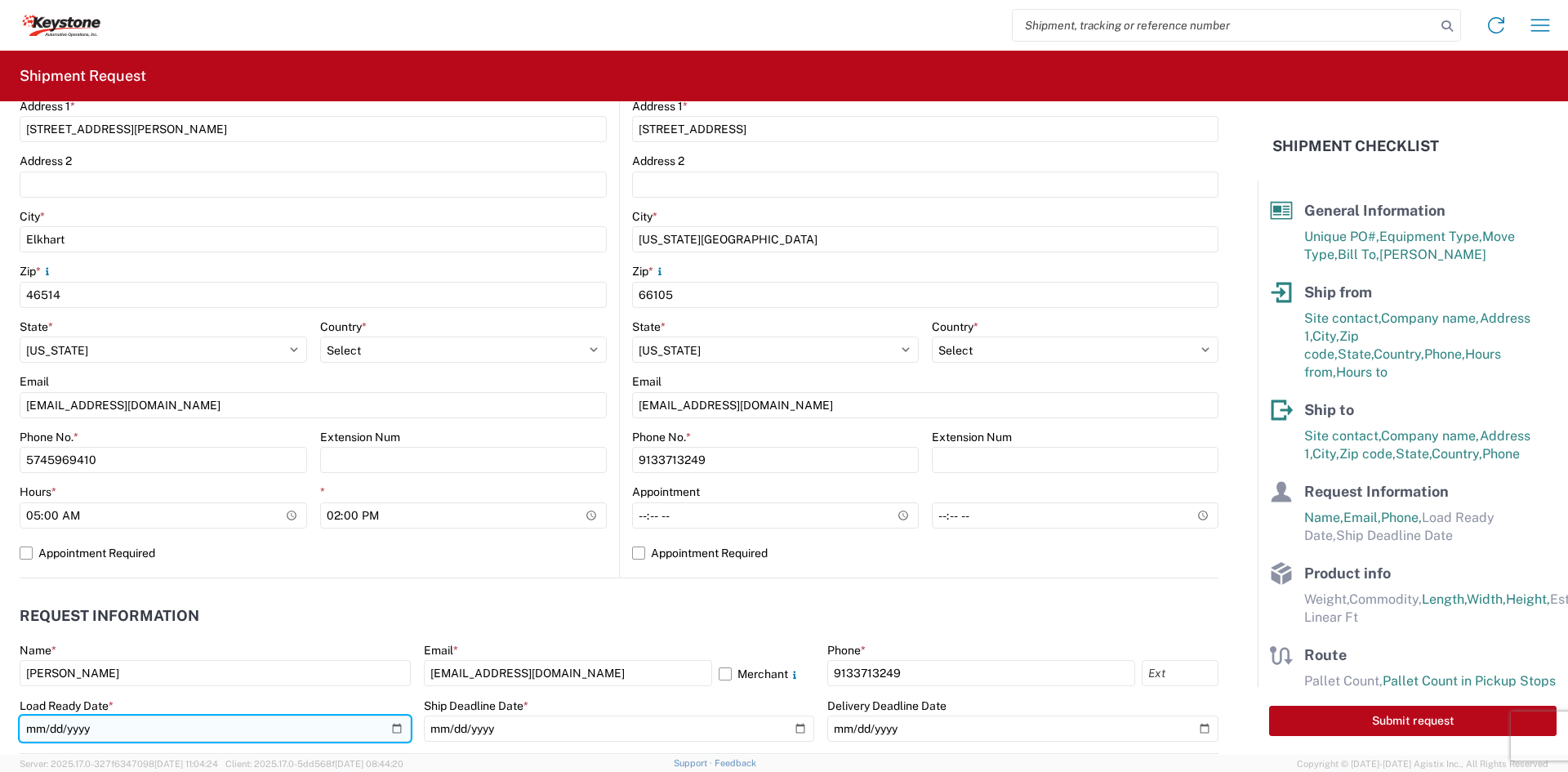
click at [388, 732] on input "date" at bounding box center [215, 729] width 391 height 27
type input "2025-08-21"
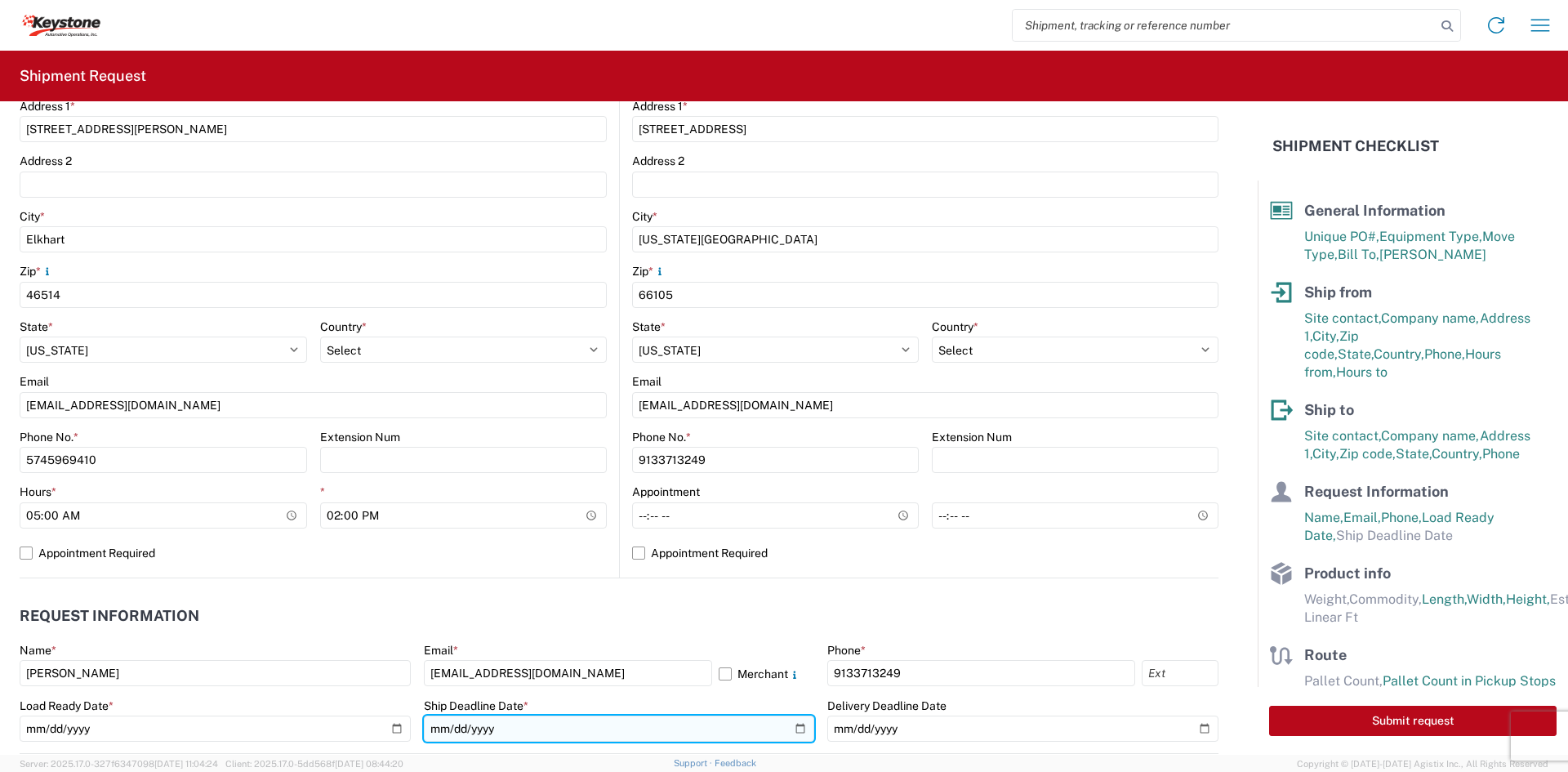
click at [790, 724] on input "date" at bounding box center [619, 729] width 391 height 27
type input "2025-08-21"
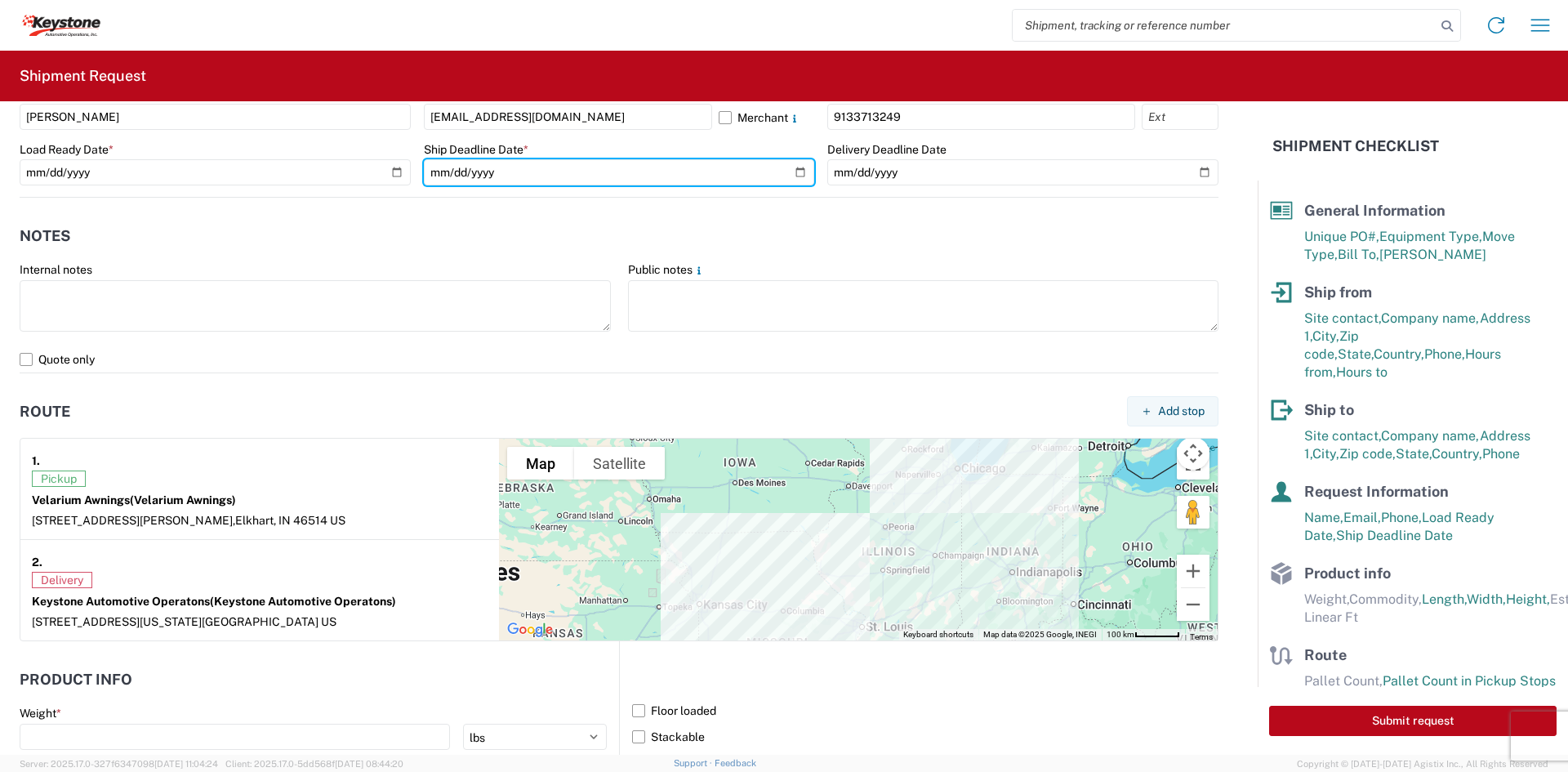
scroll to position [980, 0]
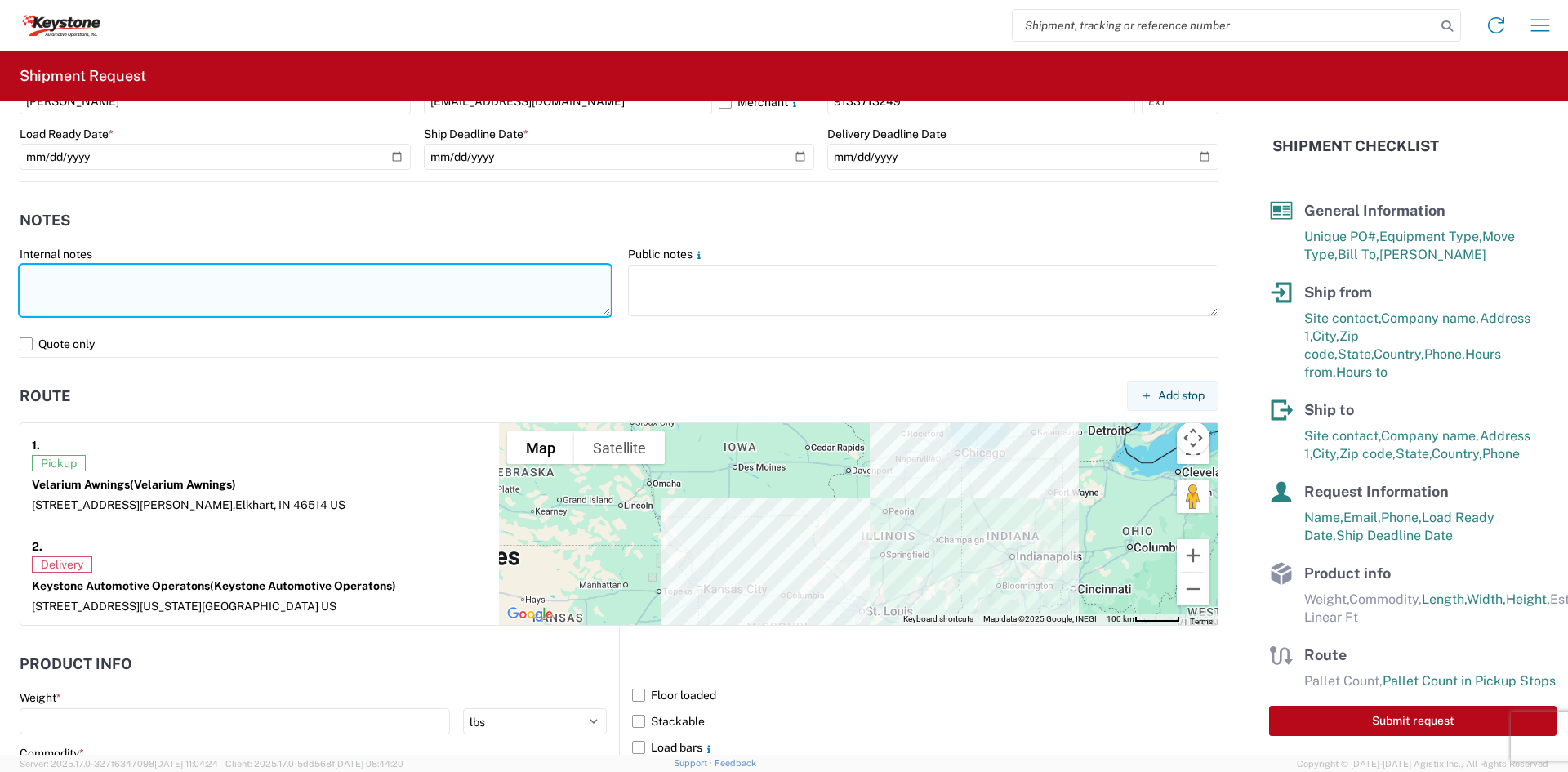
click at [118, 285] on textarea at bounding box center [315, 290] width 591 height 51
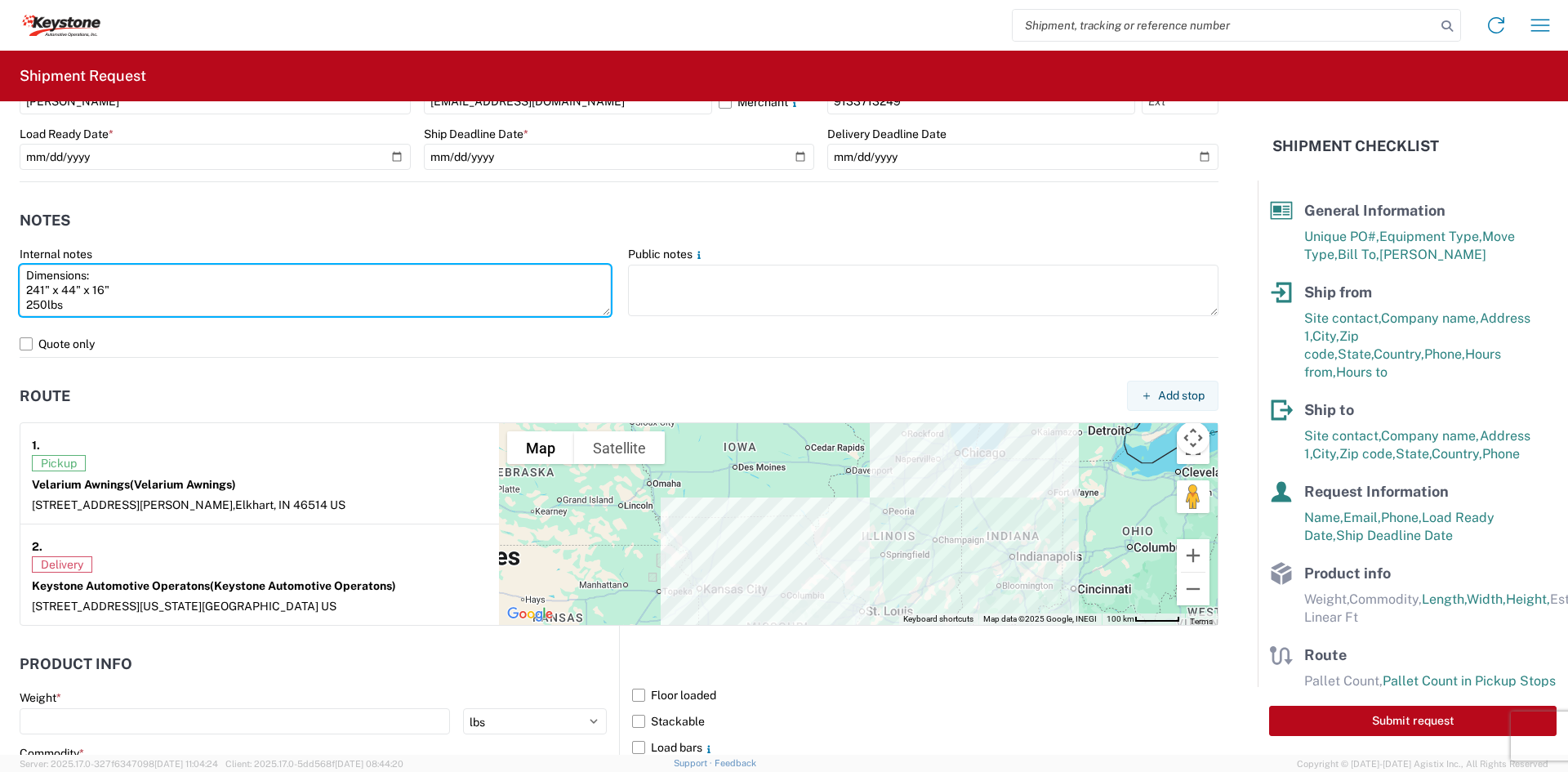
drag, startPoint x: 72, startPoint y: 307, endPoint x: -22, endPoint y: 251, distance: 109.4
click at [0, 251] on html "Home Shipment request Shipment tracking Shipment Request General Information Te…" at bounding box center [784, 386] width 1568 height 772
type textarea "Dimensions: 241" x 44" x 16" 250lbs"
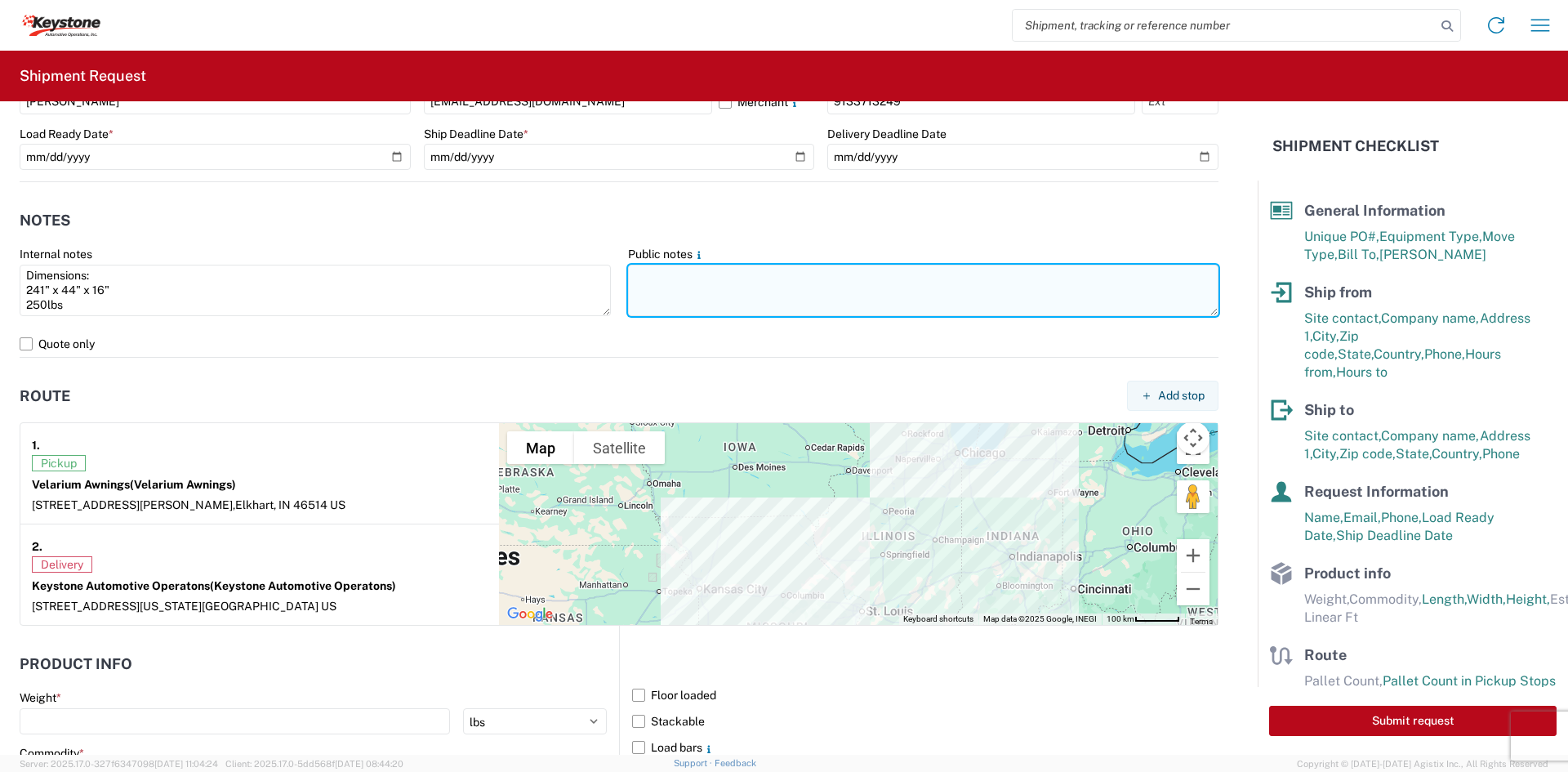
click at [797, 303] on textarea at bounding box center [924, 290] width 591 height 51
paste textarea "Dimensions: 241" x 44" x 16" 250lbs"
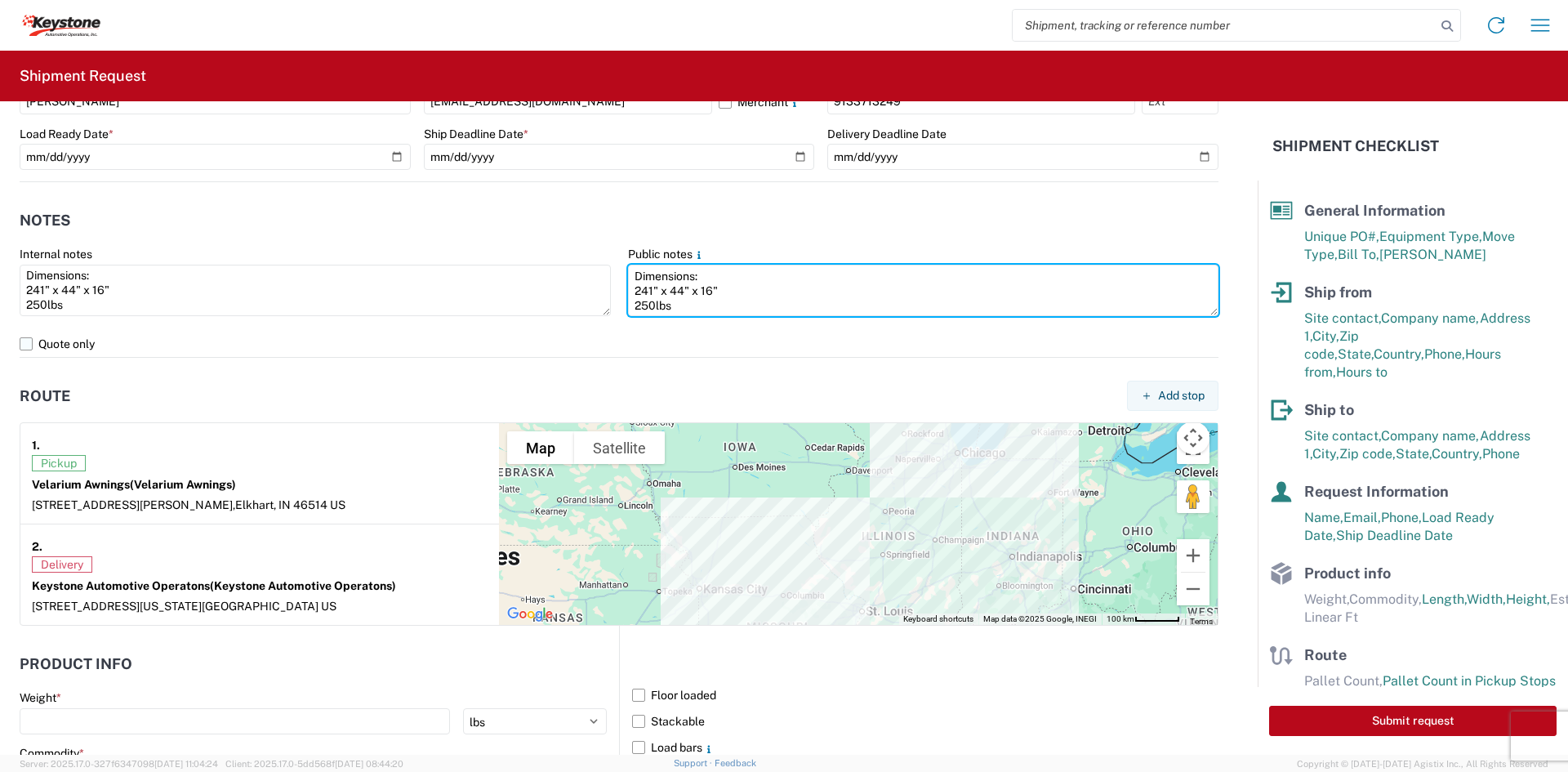
type textarea "Dimensions: 241" x 44" x 16" 250lbs"
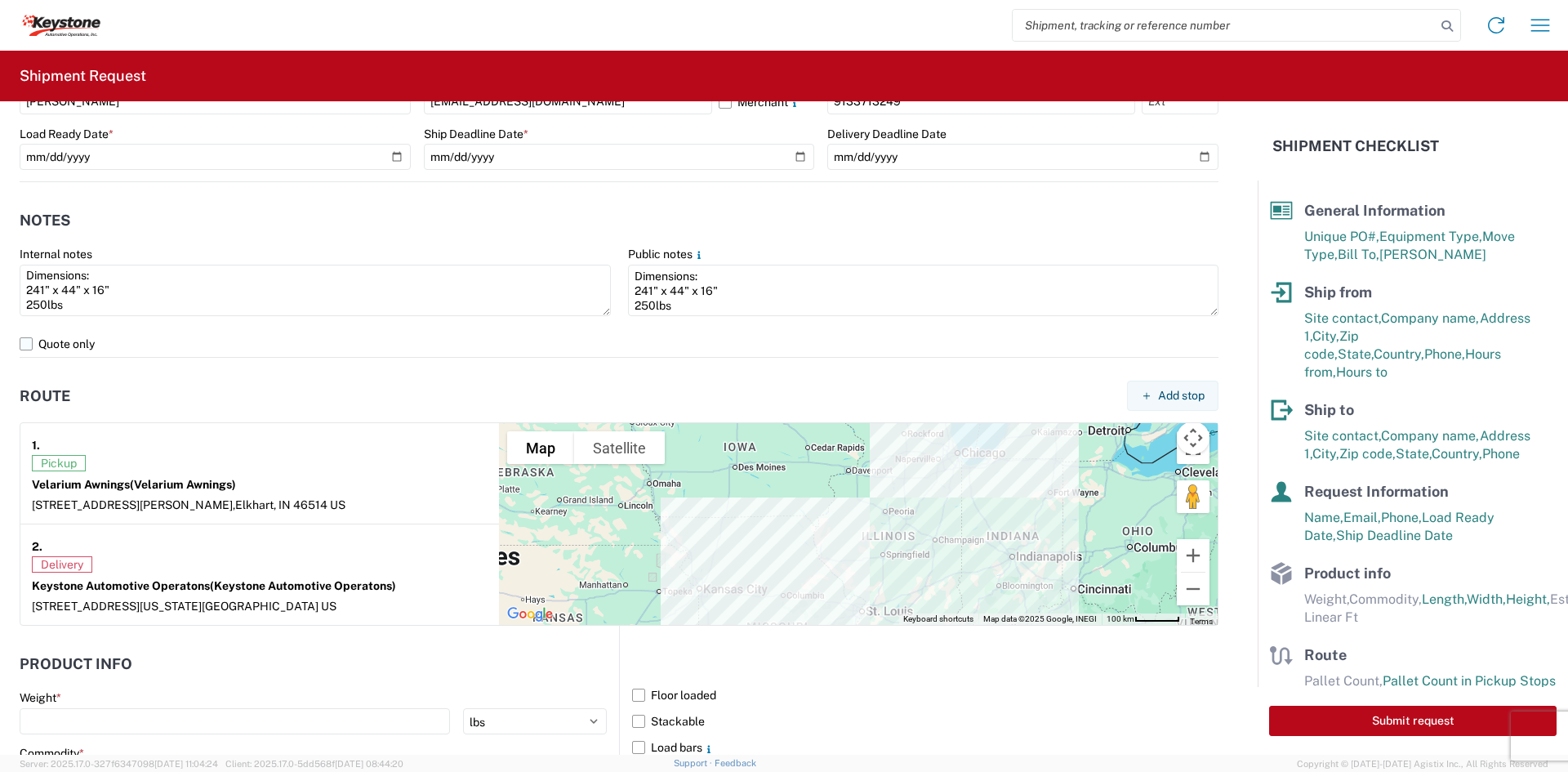
click at [681, 341] on label "Quote only" at bounding box center [619, 344] width 1199 height 27
click at [0, 0] on input "Quote only" at bounding box center [0, 0] width 0 height 0
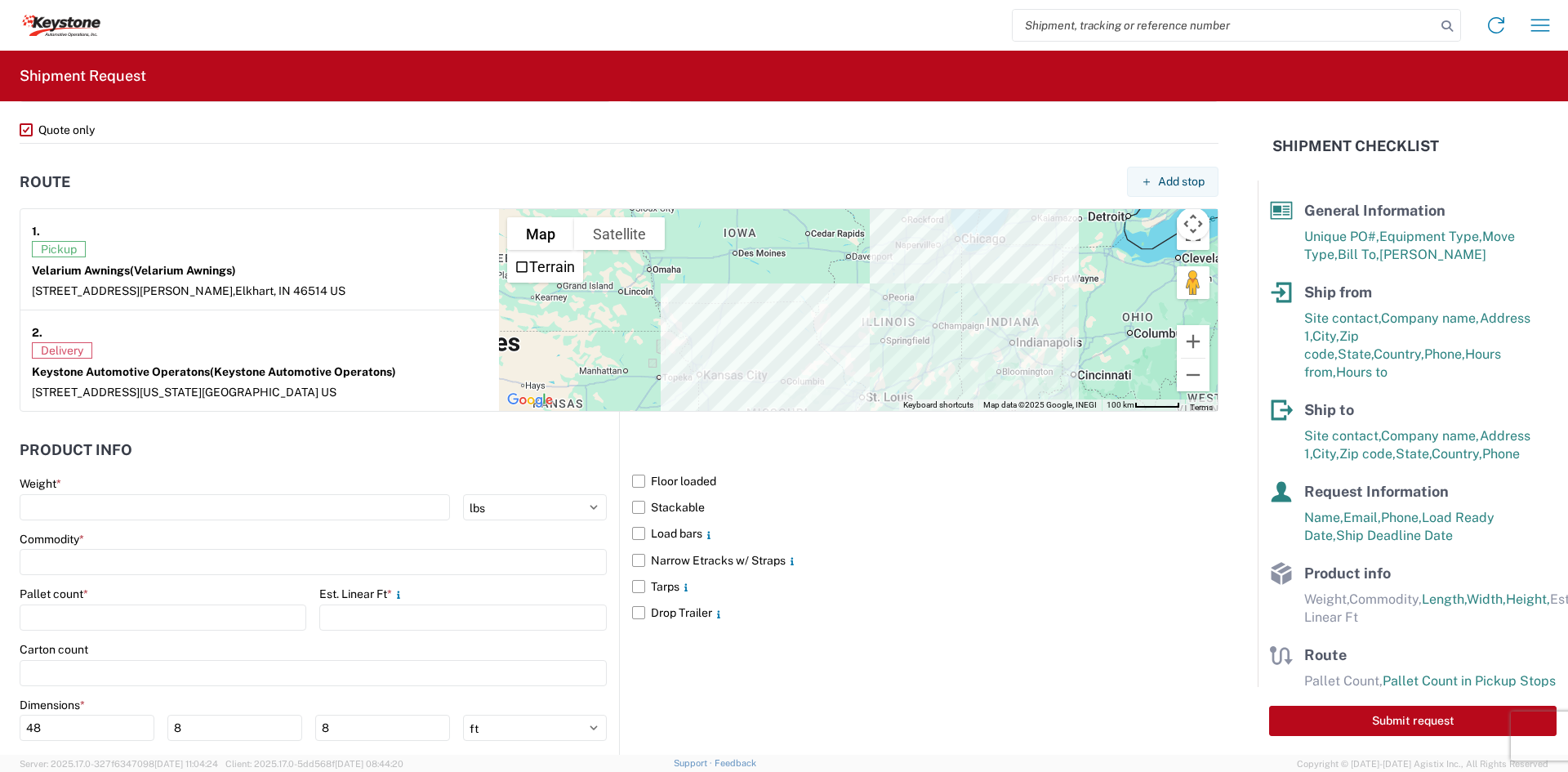
scroll to position [979, 0]
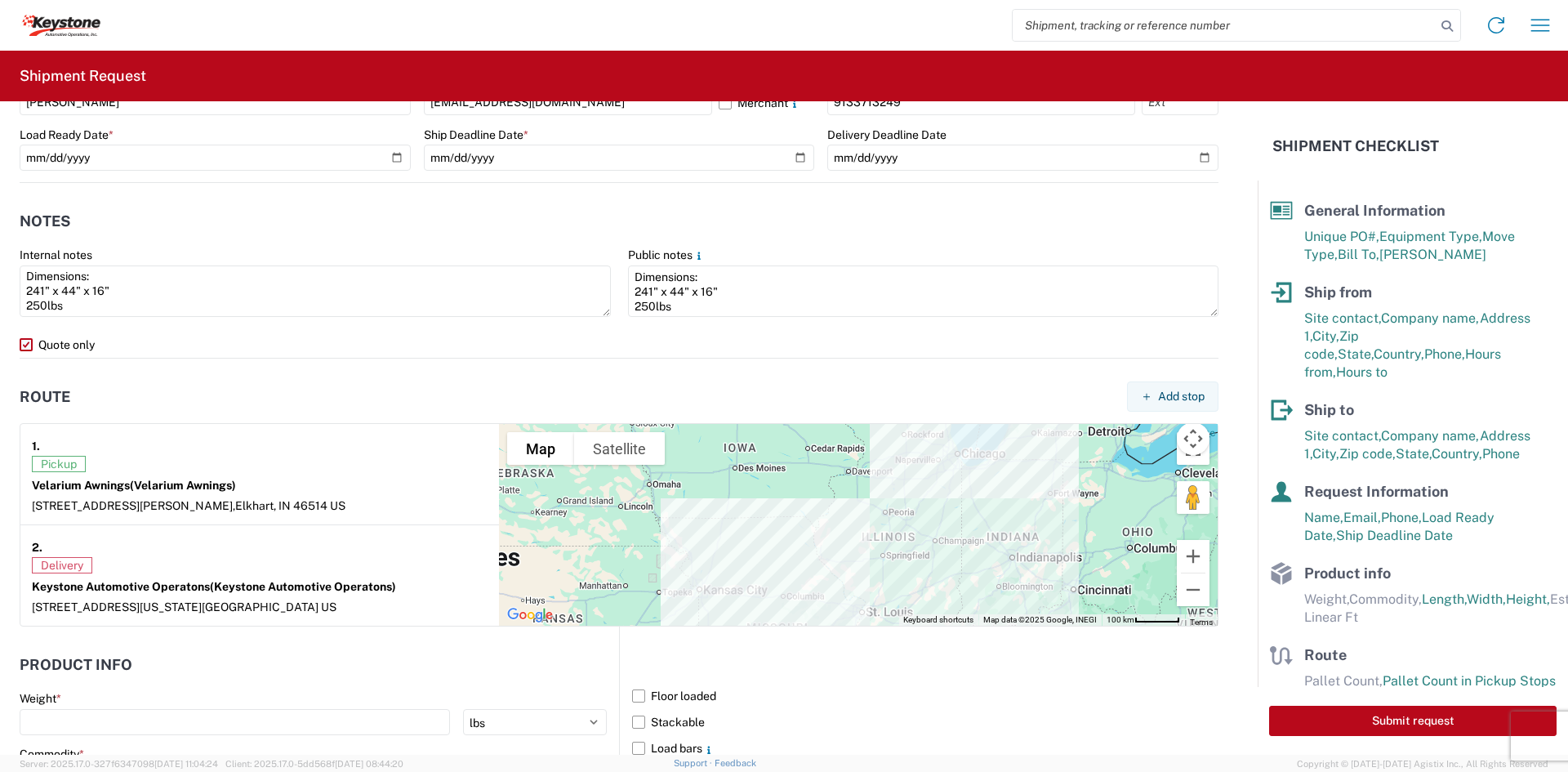
click at [65, 344] on label "Quote only" at bounding box center [619, 345] width 1199 height 27
click at [0, 0] on input "Quote only" at bounding box center [0, 0] width 0 height 0
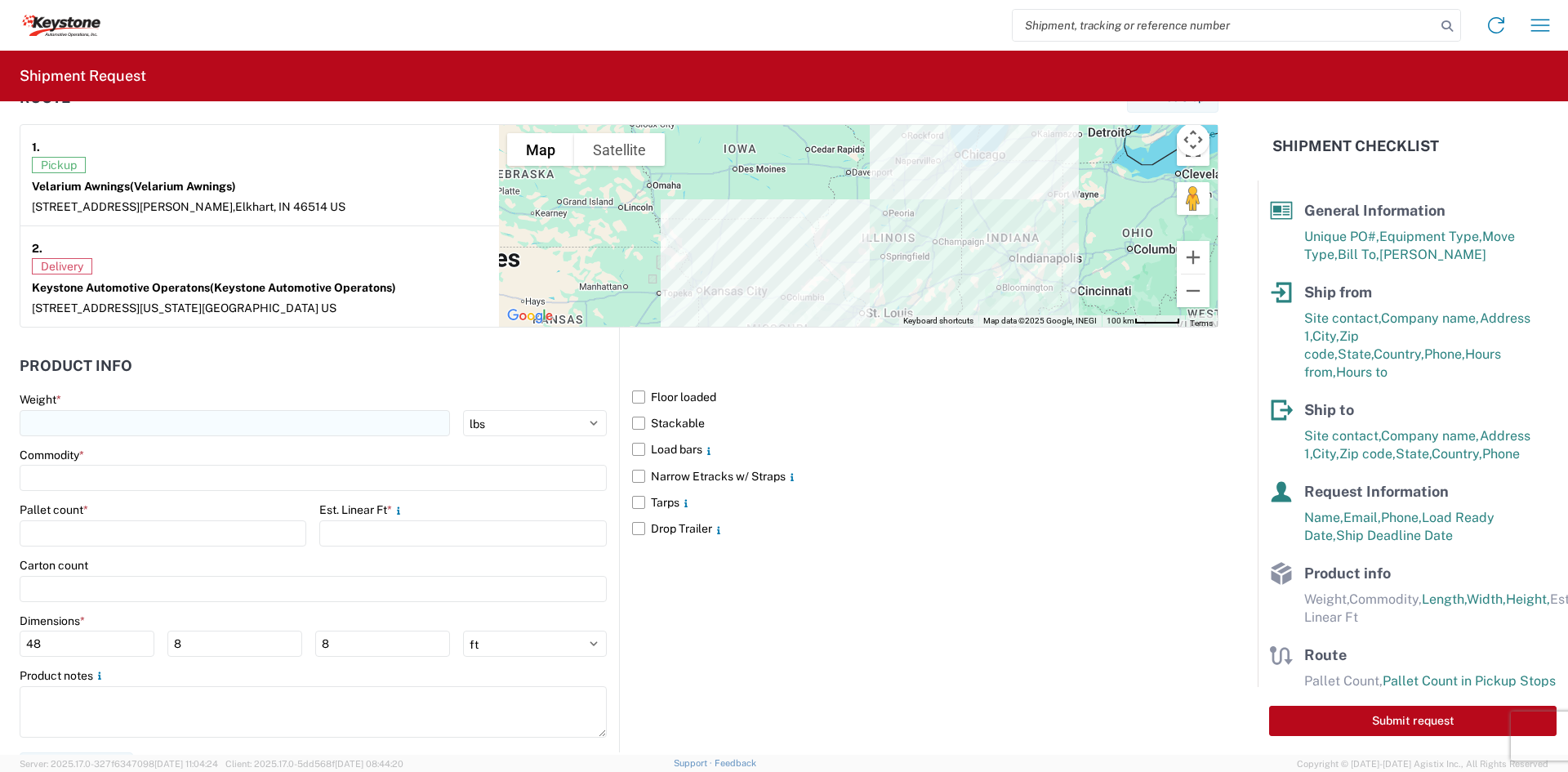
scroll to position [1307, 0]
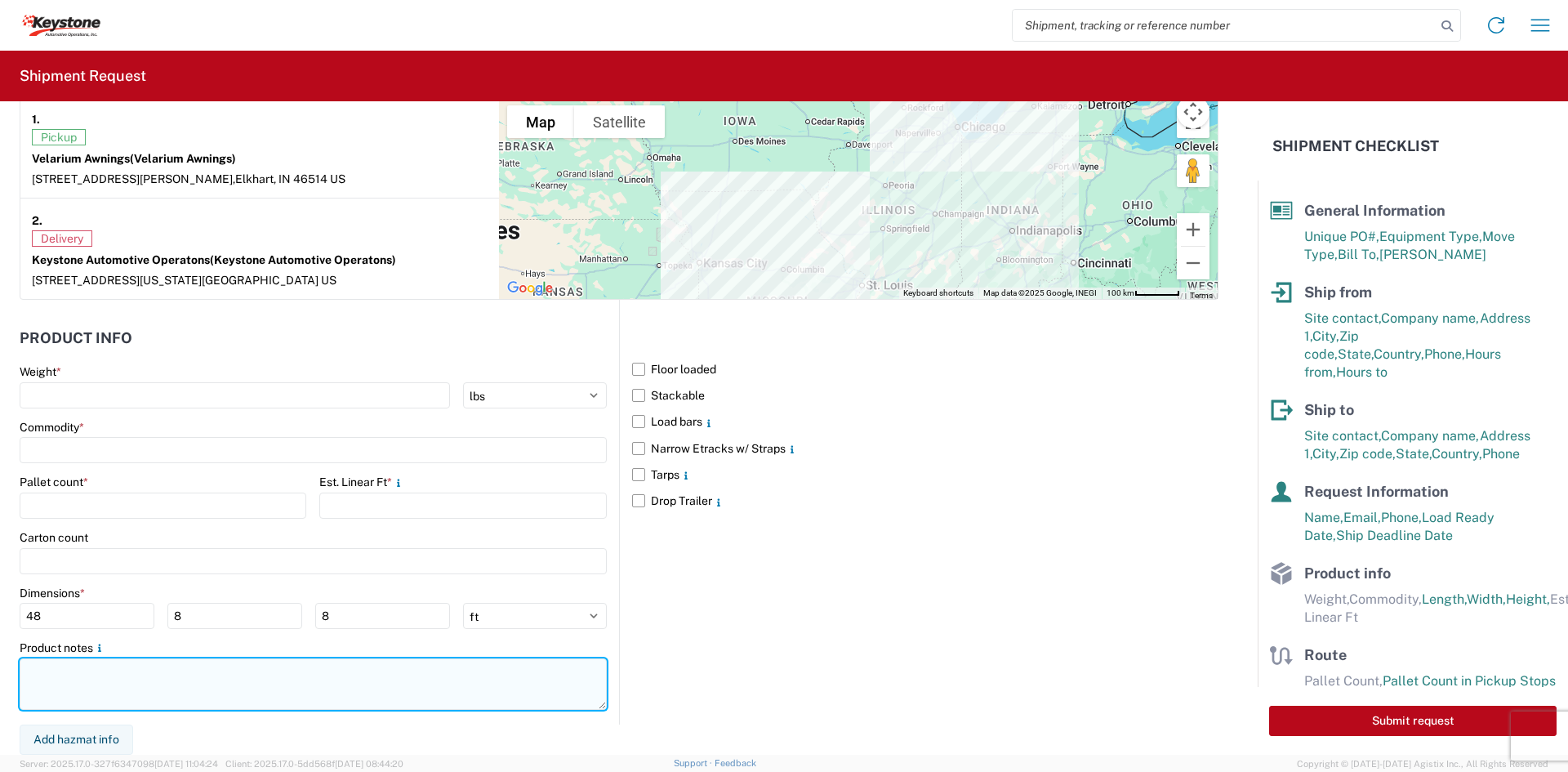
click at [188, 694] on textarea at bounding box center [312, 684] width 587 height 51
paste textarea "Dimensions: 241" x 44" x 16" 250lbs"
type textarea "Dimensions: 241" x 44" x 16" 250lbs"
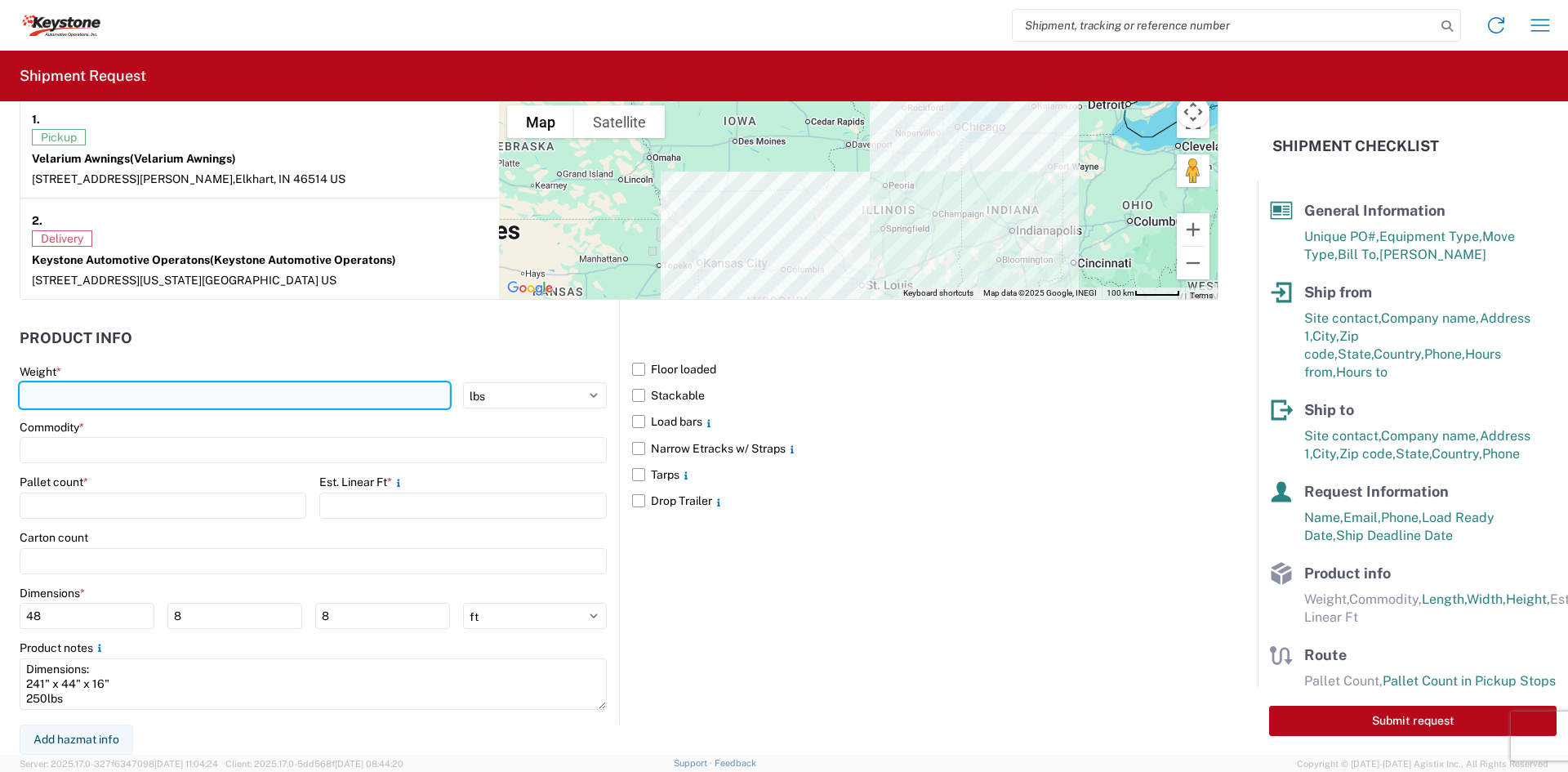
click at [79, 386] on input "number" at bounding box center [234, 396] width 430 height 27
type input "250"
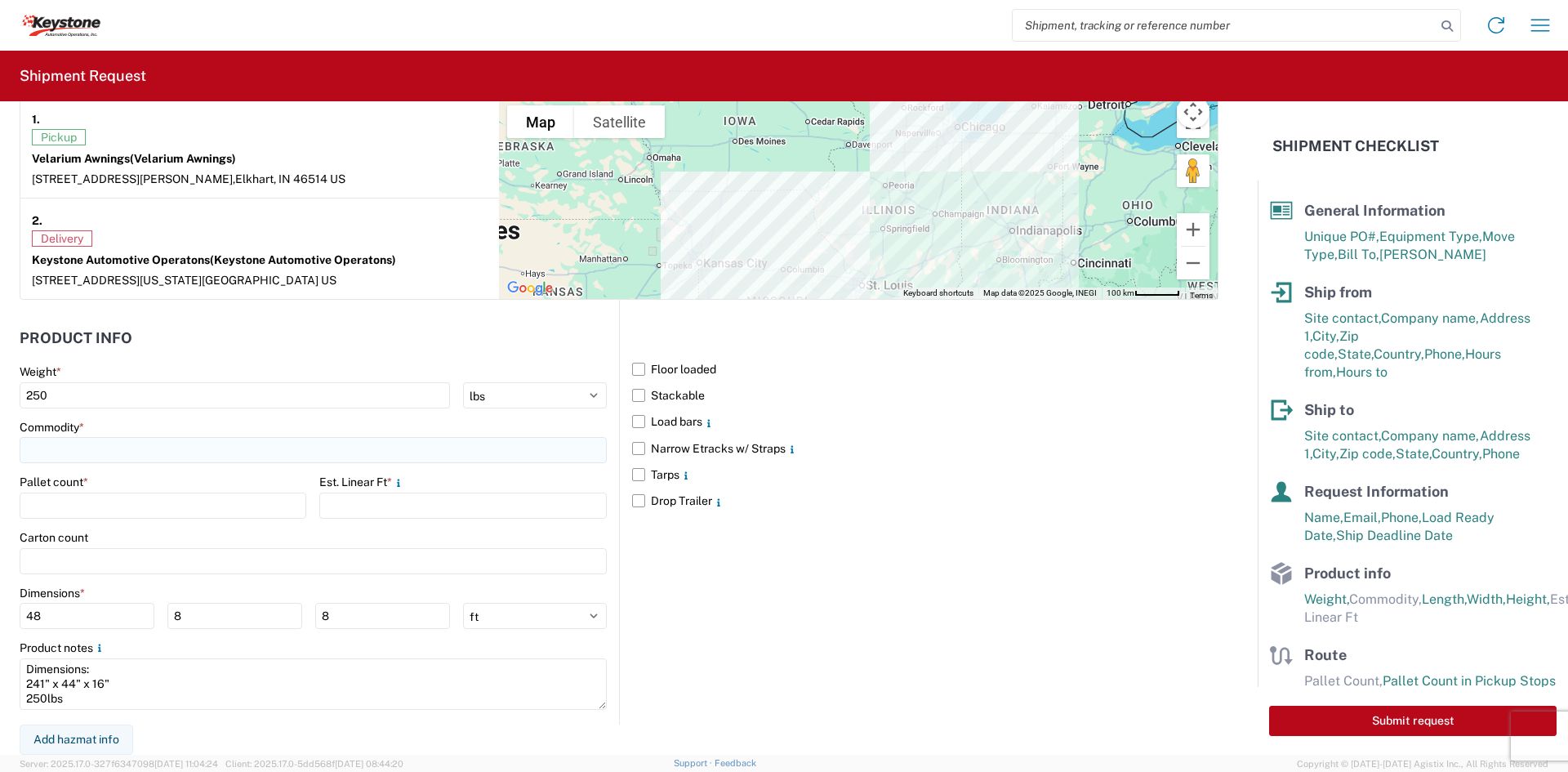
click at [58, 445] on input at bounding box center [312, 451] width 587 height 27
type input "awnings"
click at [82, 567] on span "Add new "awnings"..." at bounding box center [106, 561] width 111 height 15
type input "awnings"
click at [69, 506] on input "number" at bounding box center [163, 506] width 287 height 27
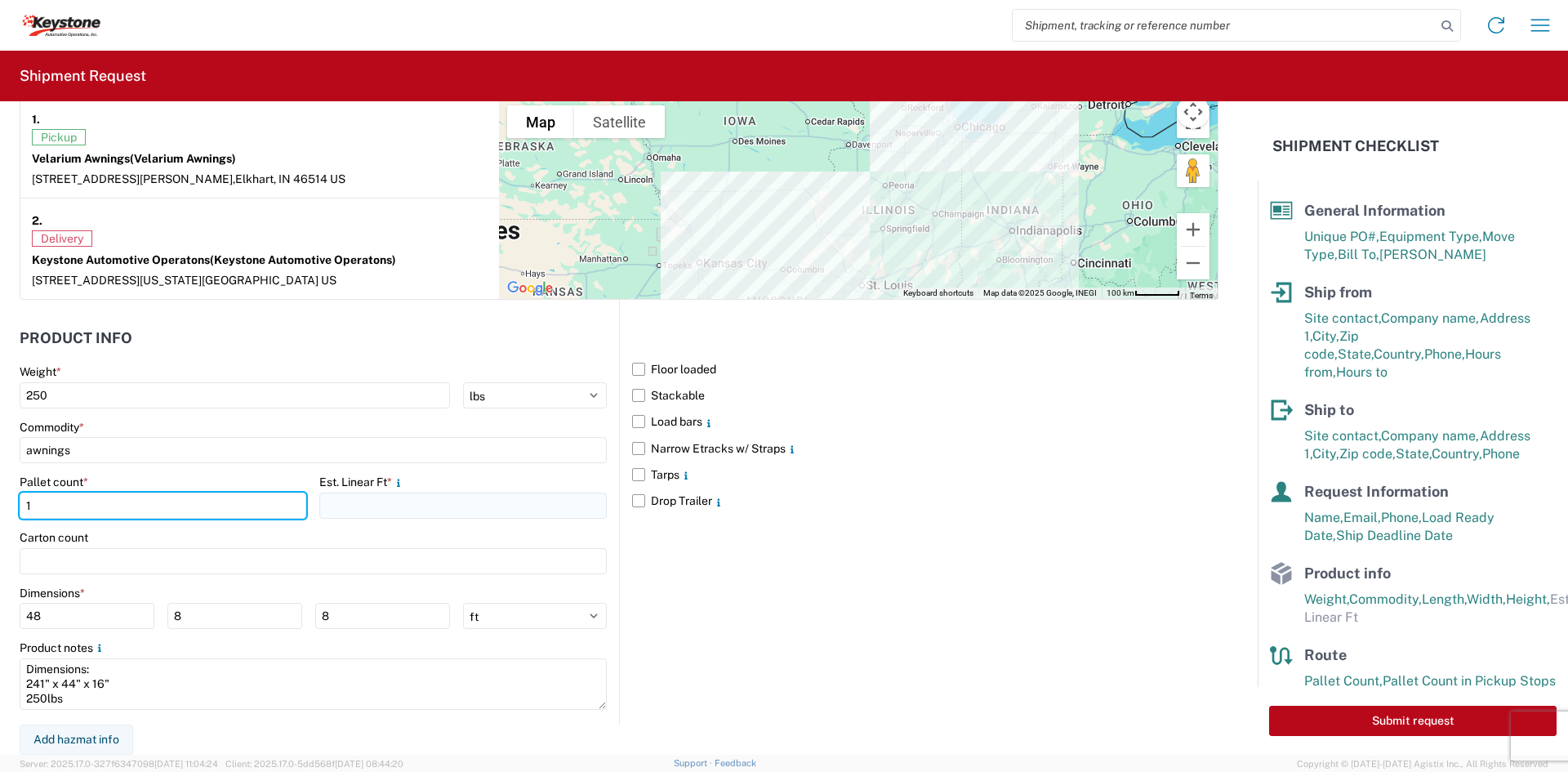
type input "1"
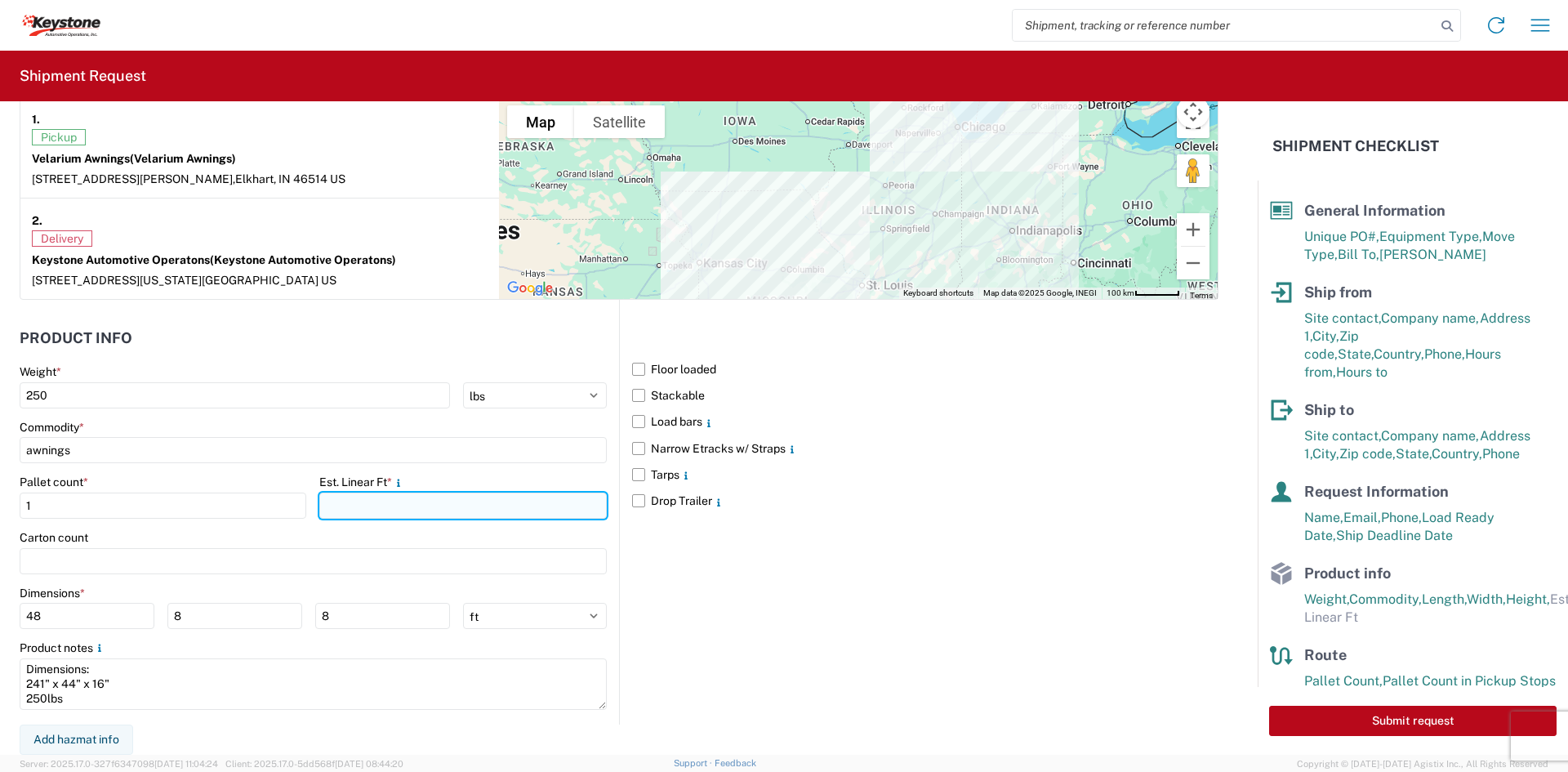
click at [374, 501] on input "number" at bounding box center [463, 506] width 287 height 27
type input "21"
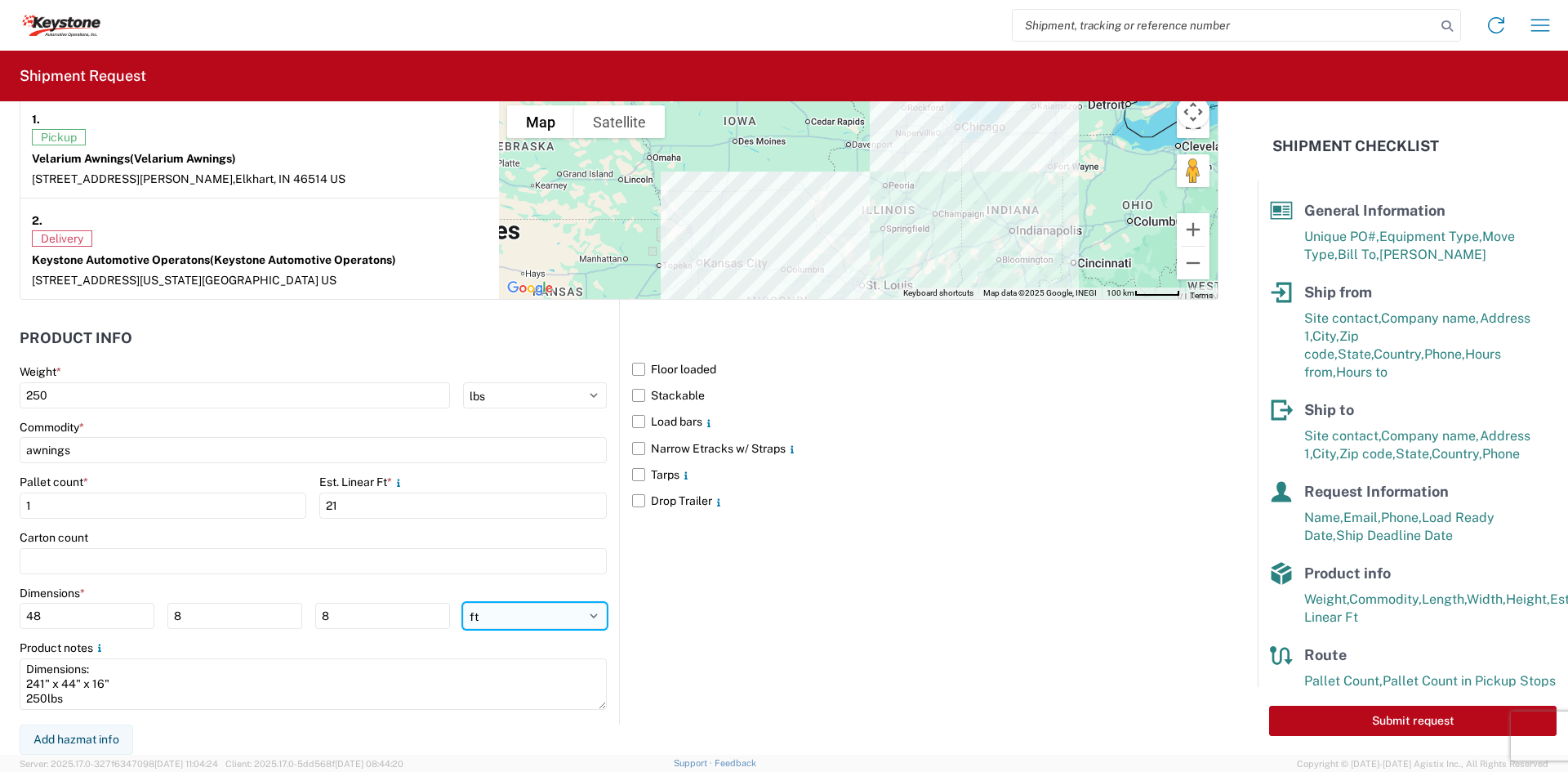
click at [515, 624] on select "ft in cm" at bounding box center [534, 616] width 143 height 27
select select "IN"
click at [463, 603] on select "ft in cm" at bounding box center [534, 616] width 143 height 27
type input "576"
type input "96"
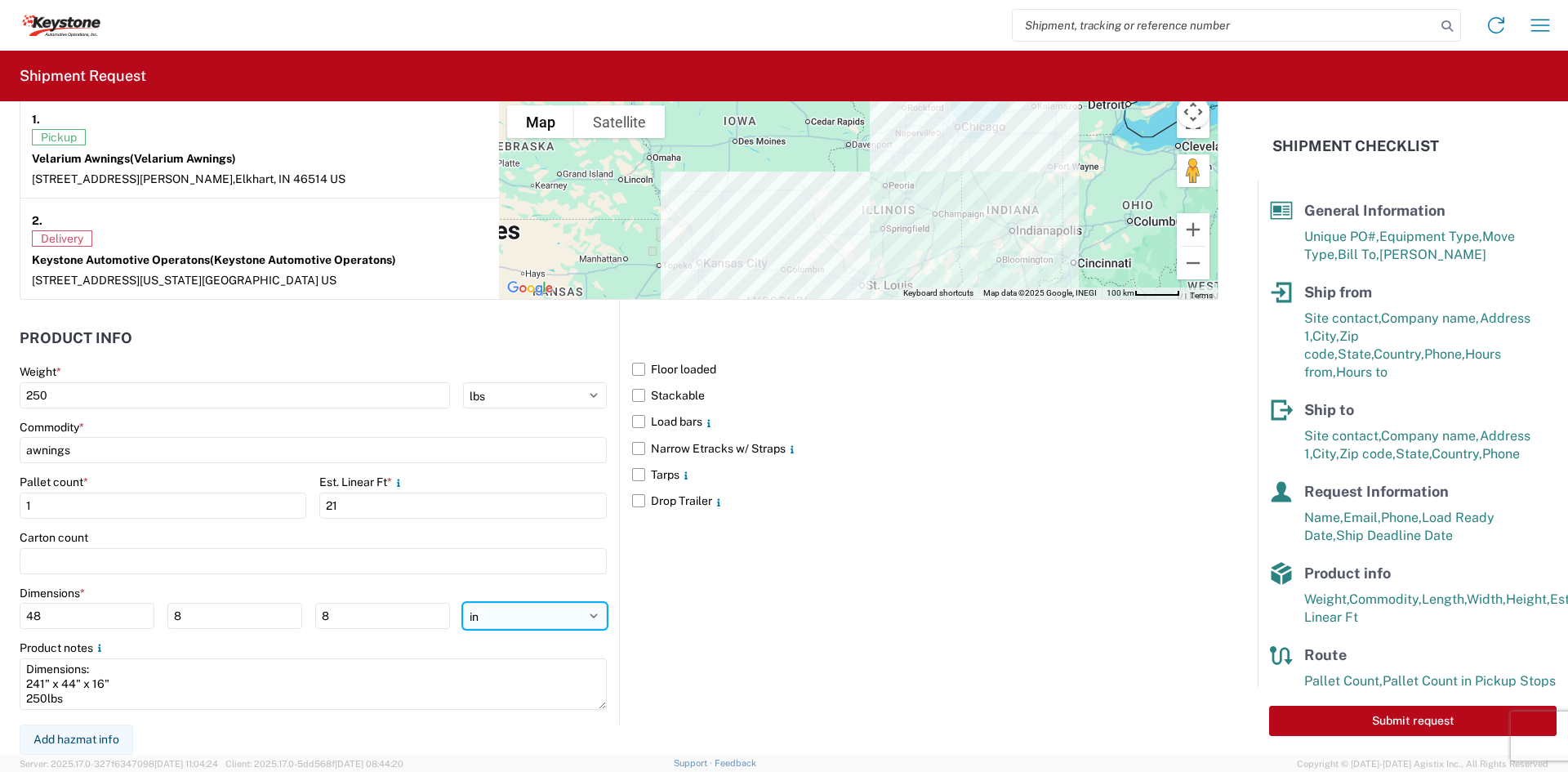
type input "96"
click at [36, 617] on input "576" at bounding box center [87, 616] width 135 height 27
type input "241"
type input "44"
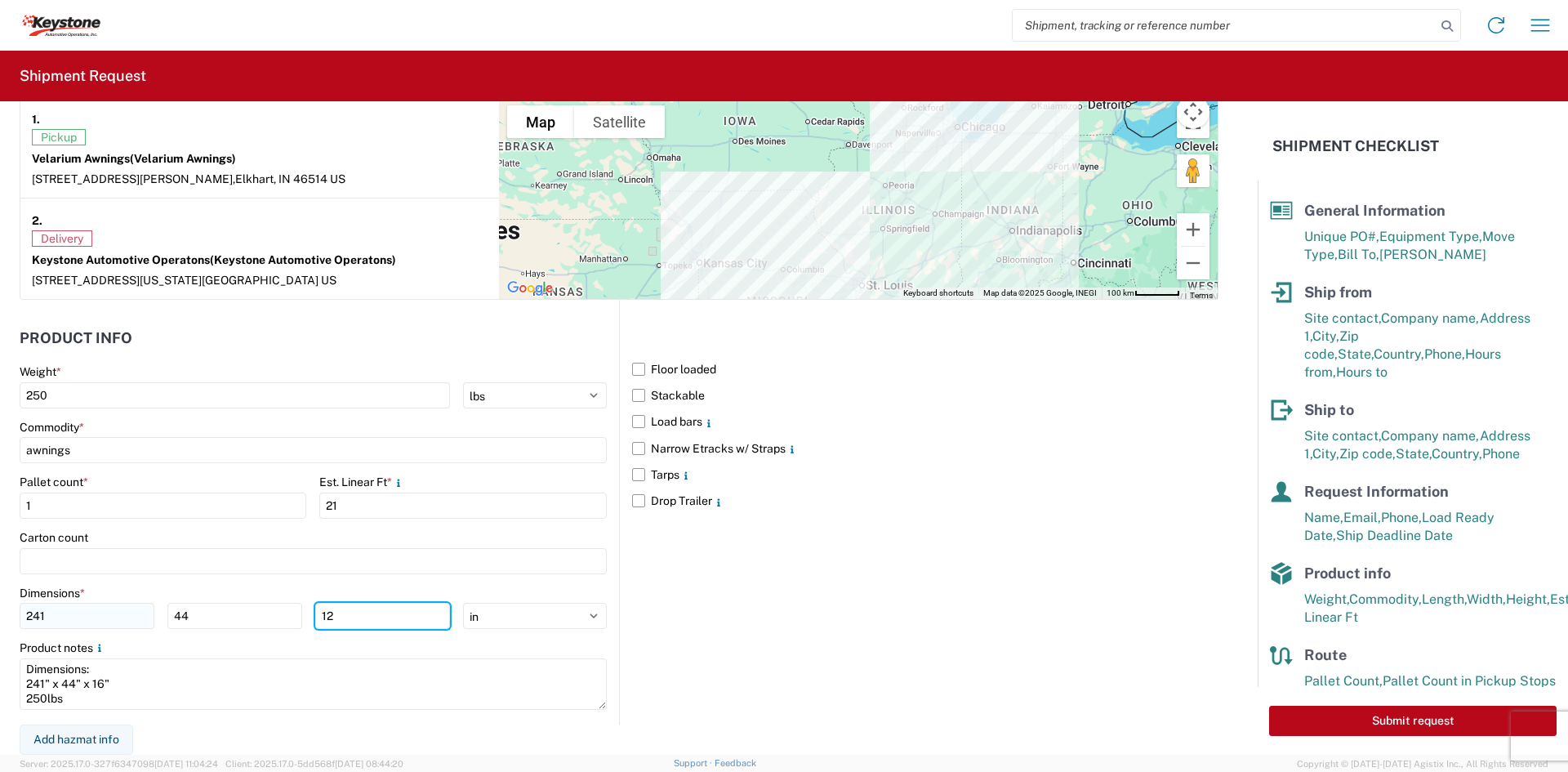
type input "12"
click at [296, 646] on div "Product notes" at bounding box center [312, 647] width 587 height 15
click at [1315, 718] on button "Submit request" at bounding box center [1412, 721] width 288 height 30
select select "US"
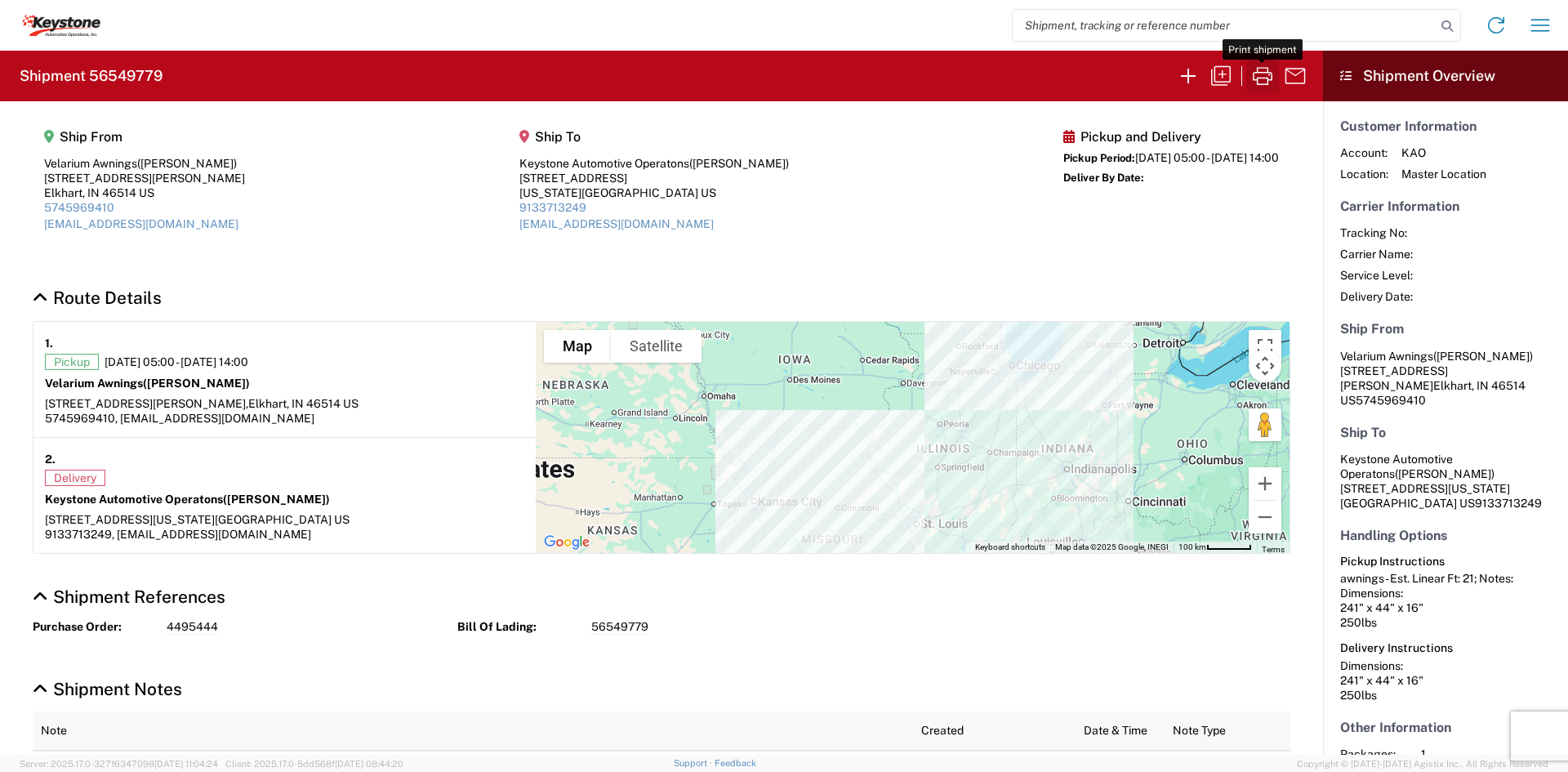
click at [1249, 81] on icon "button" at bounding box center [1263, 76] width 27 height 27
